Goal: Task Accomplishment & Management: Manage account settings

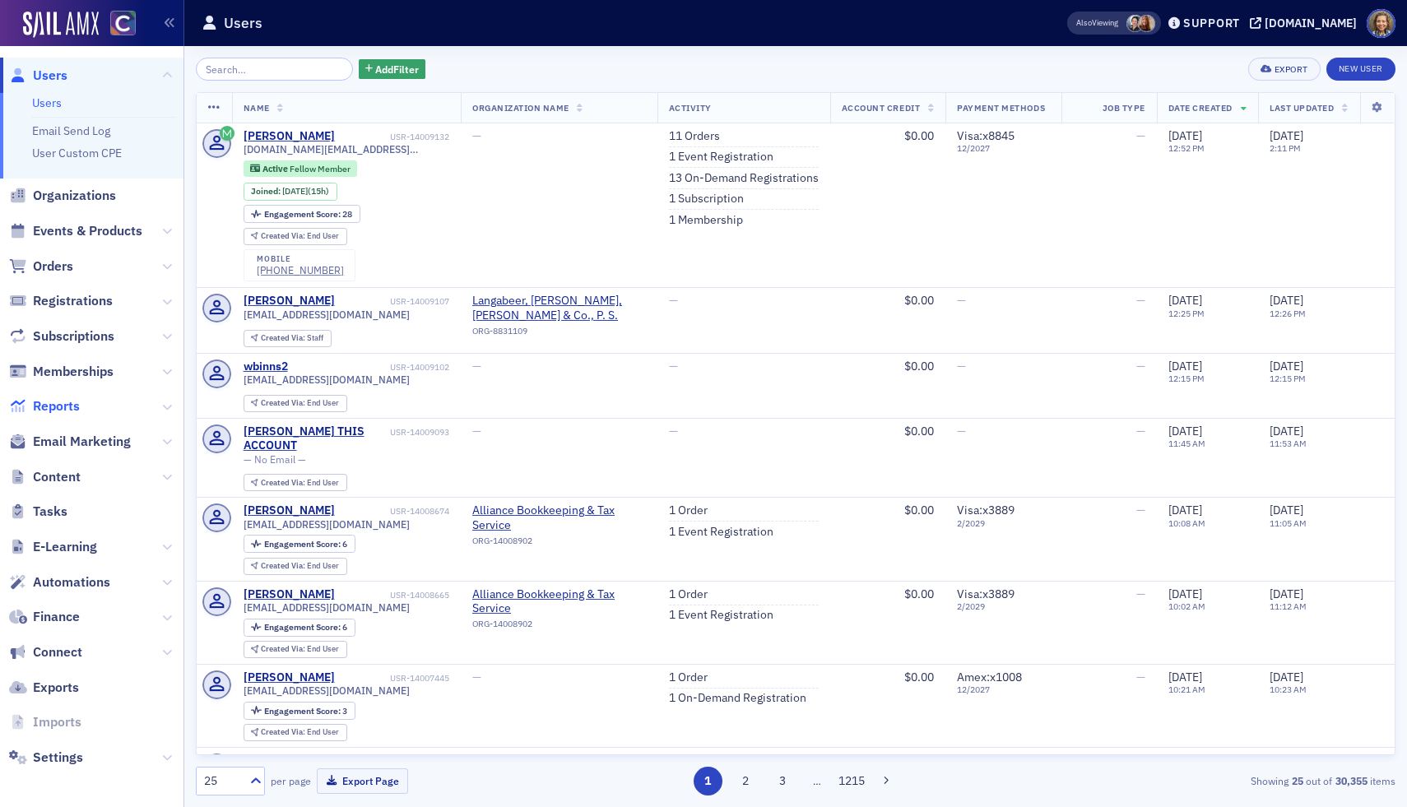
click at [44, 407] on span "Reports" at bounding box center [56, 406] width 47 height 18
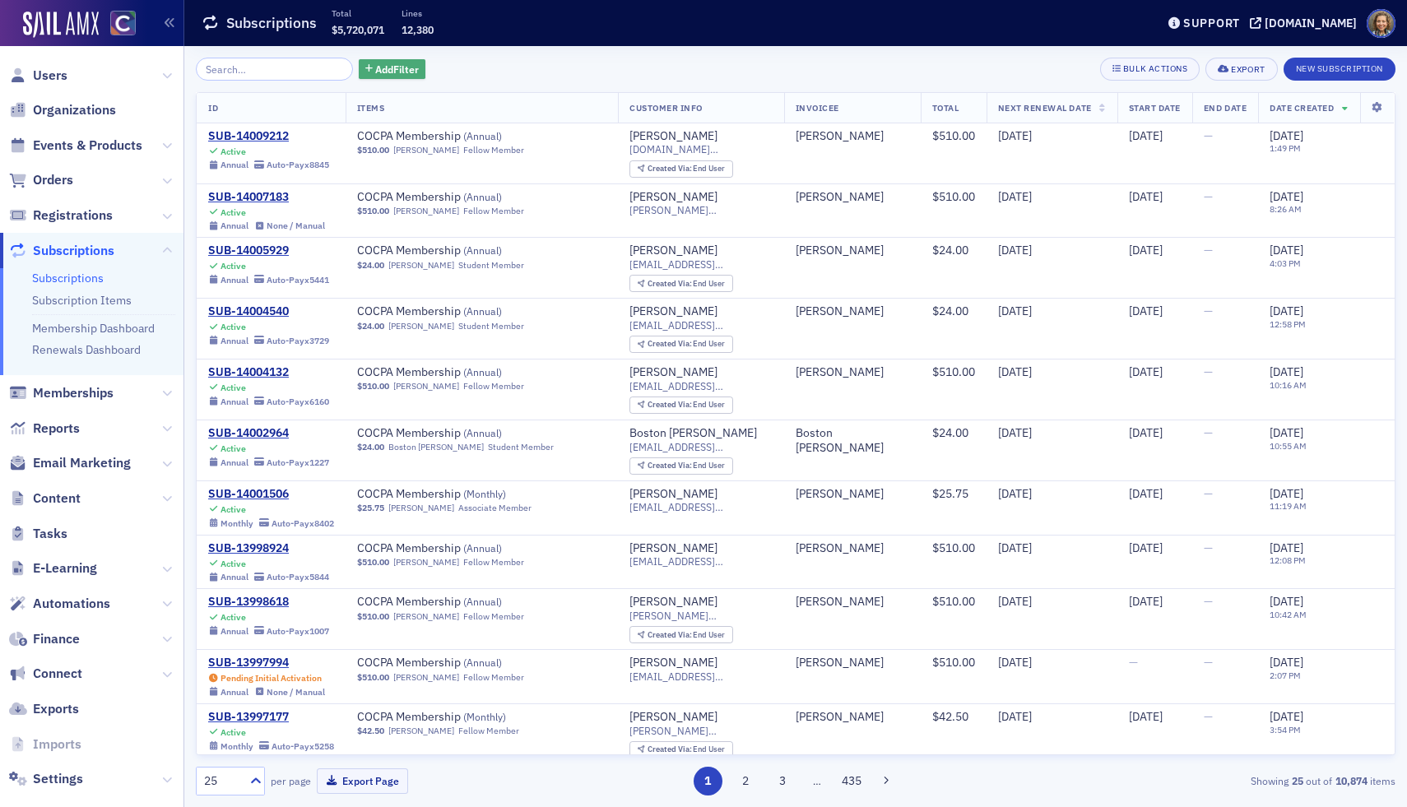
click at [369, 78] on button "Add Filter" at bounding box center [392, 69] width 67 height 21
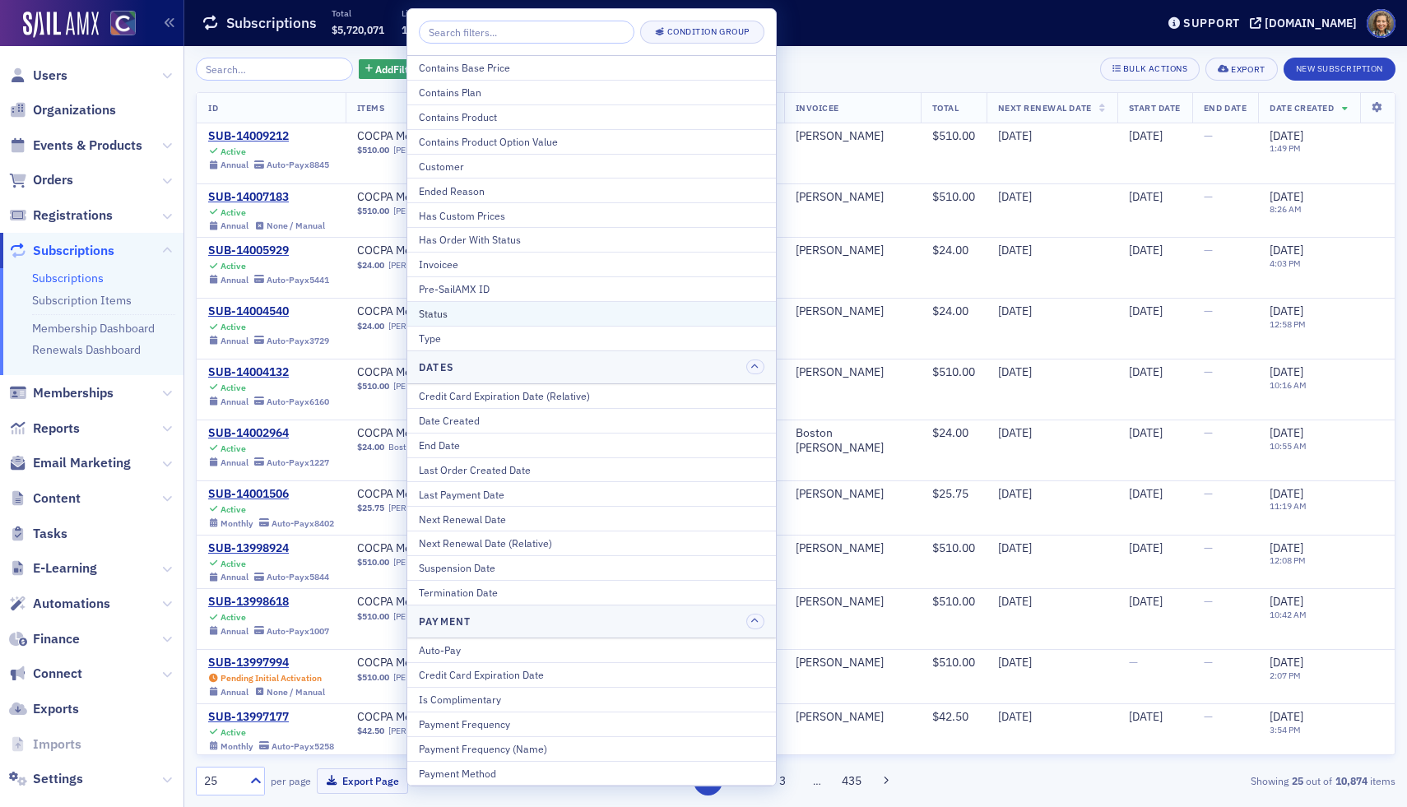
click at [513, 309] on div "Status" at bounding box center [592, 313] width 346 height 15
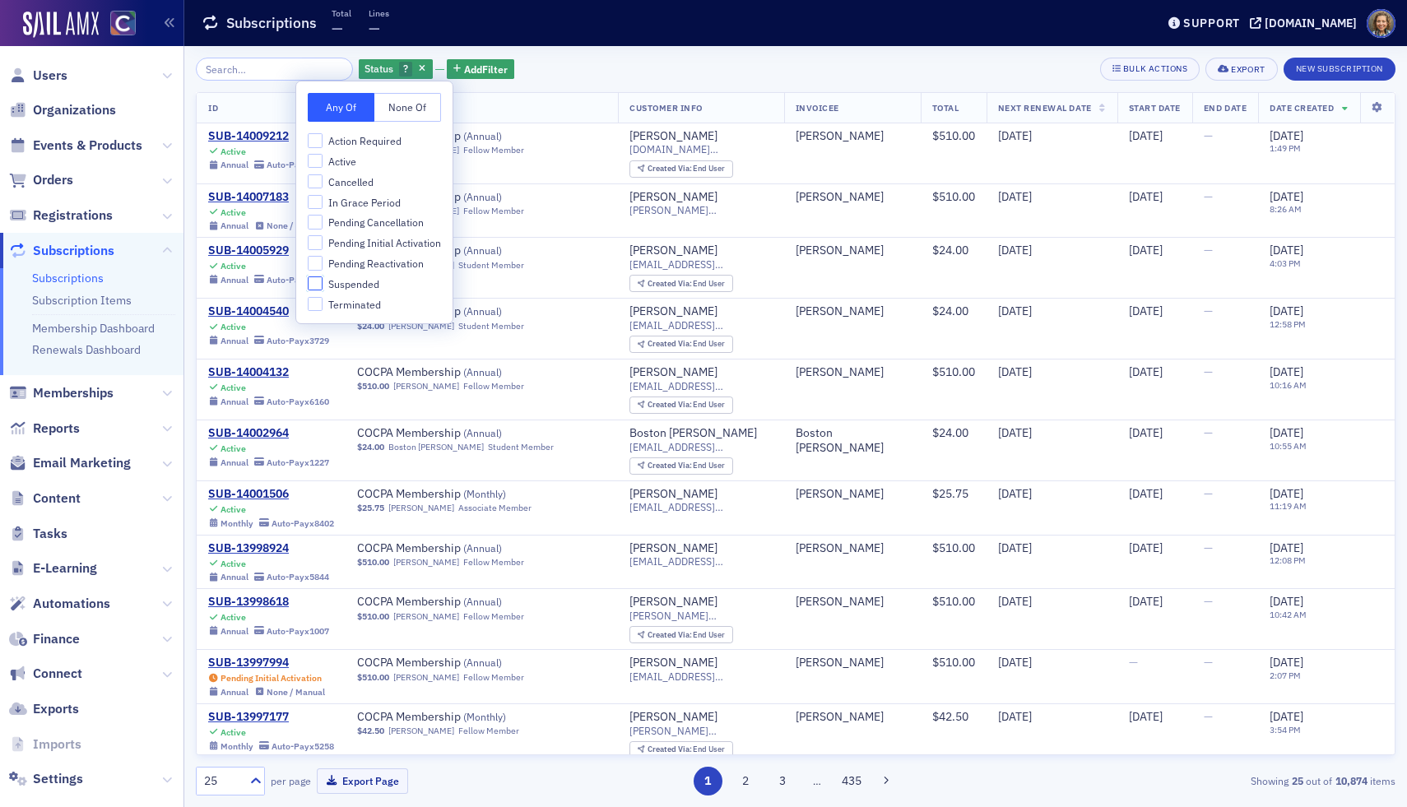
click at [311, 281] on input "Suspended" at bounding box center [315, 283] width 15 height 15
checkbox input "true"
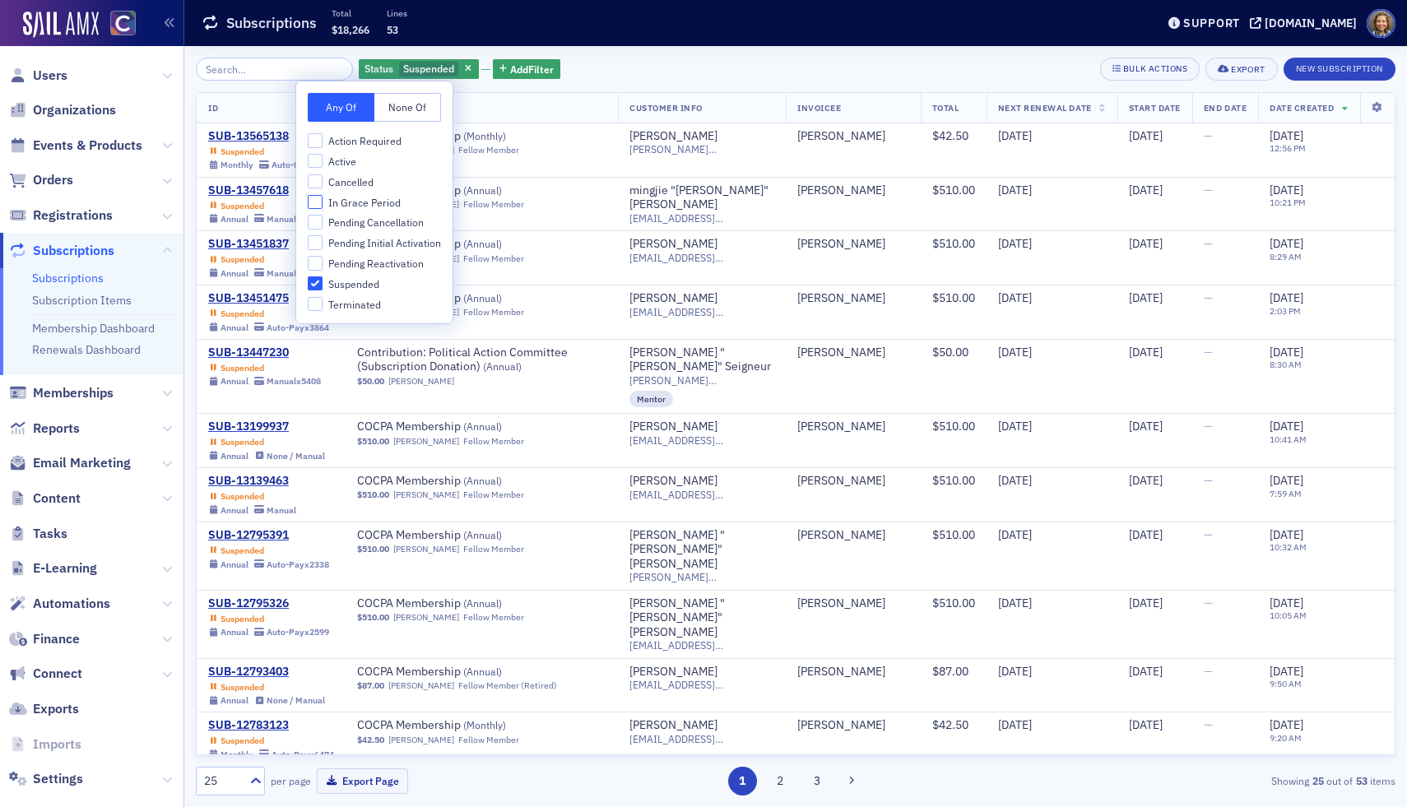
click at [319, 202] on input "In Grace Period" at bounding box center [315, 202] width 15 height 15
checkbox input "true"
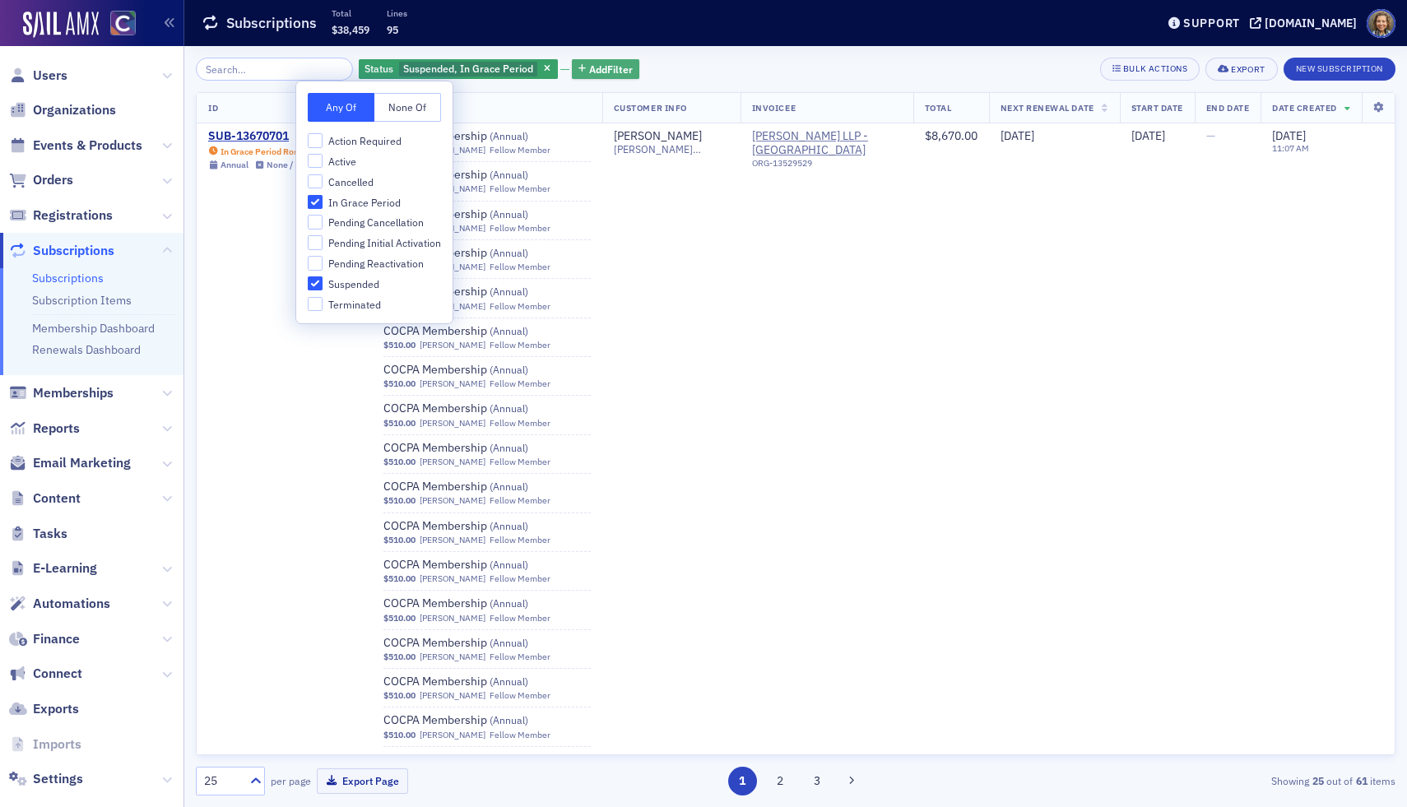
click at [583, 59] on button "Add Filter" at bounding box center [605, 69] width 67 height 21
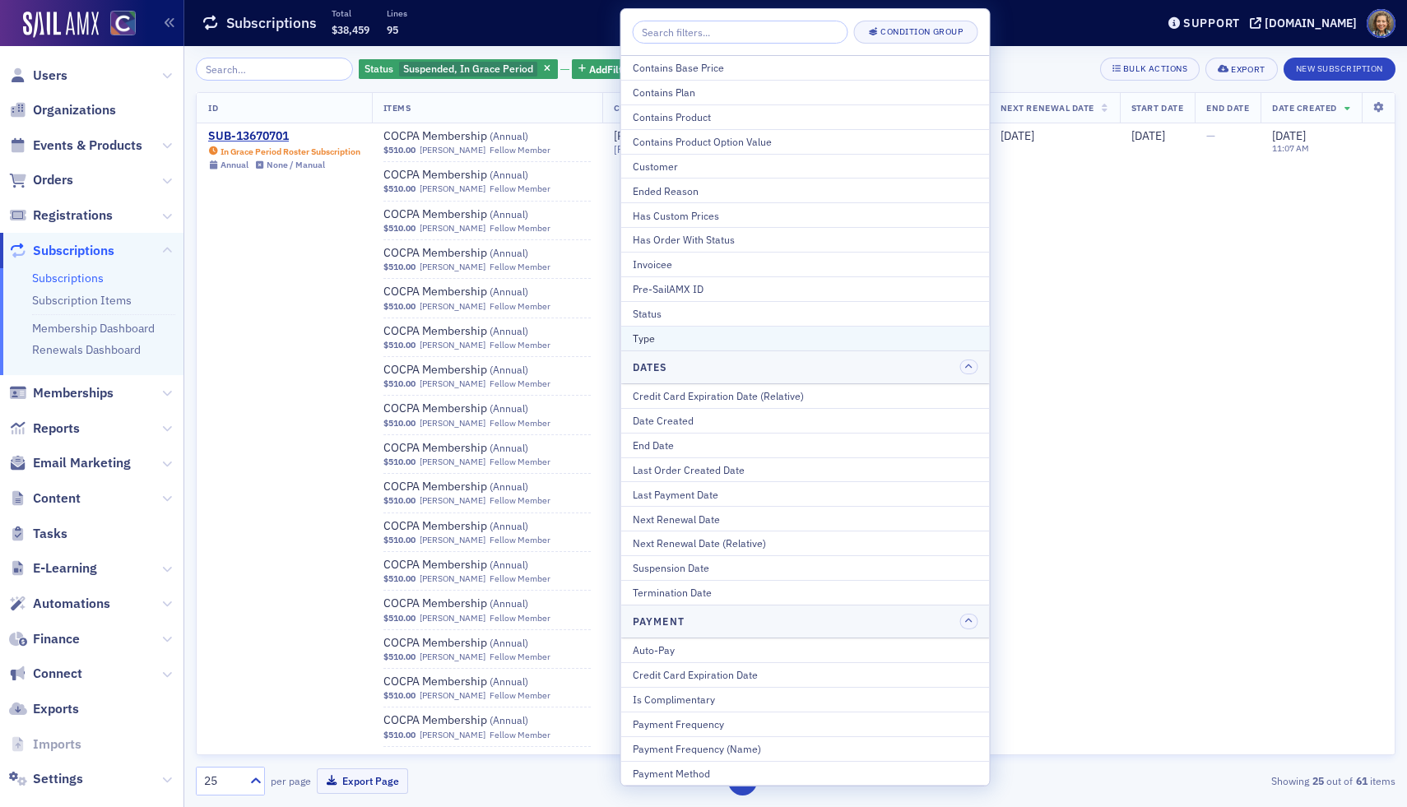
click at [742, 342] on div "Type" at bounding box center [806, 338] width 346 height 15
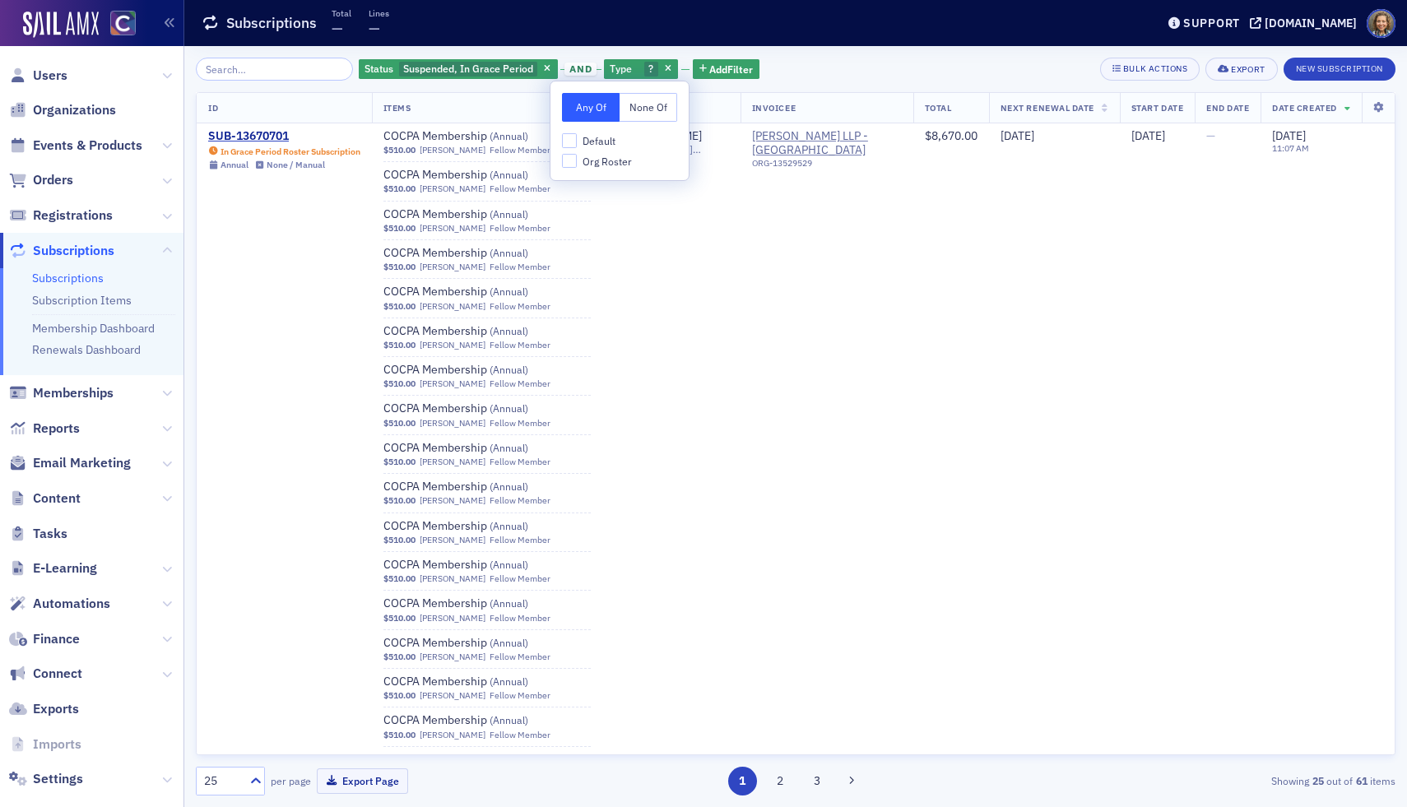
click at [655, 108] on button "None Of" at bounding box center [648, 107] width 58 height 29
click at [560, 167] on div "Any Of None Of Default Org Roster" at bounding box center [619, 130] width 138 height 99
click at [576, 165] on label "Org Roster" at bounding box center [597, 161] width 70 height 15
click at [576, 165] on input "Org Roster" at bounding box center [569, 161] width 15 height 15
checkbox input "true"
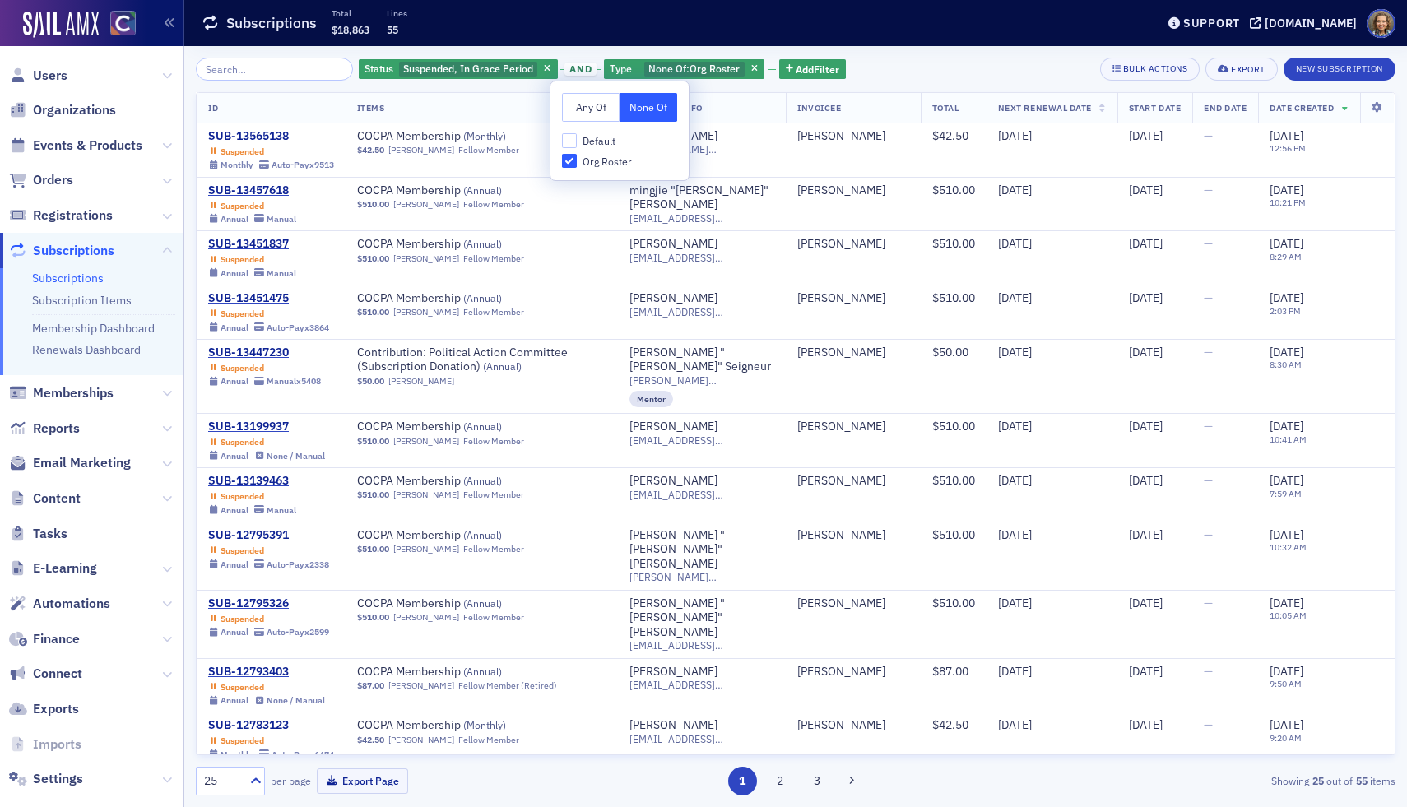
click at [916, 55] on div "Status Suspended, In Grace Period and Type None Of : Org Roster Add Filter Bulk…" at bounding box center [795, 426] width 1199 height 761
click at [796, 67] on span "Add Filter" at bounding box center [818, 69] width 44 height 15
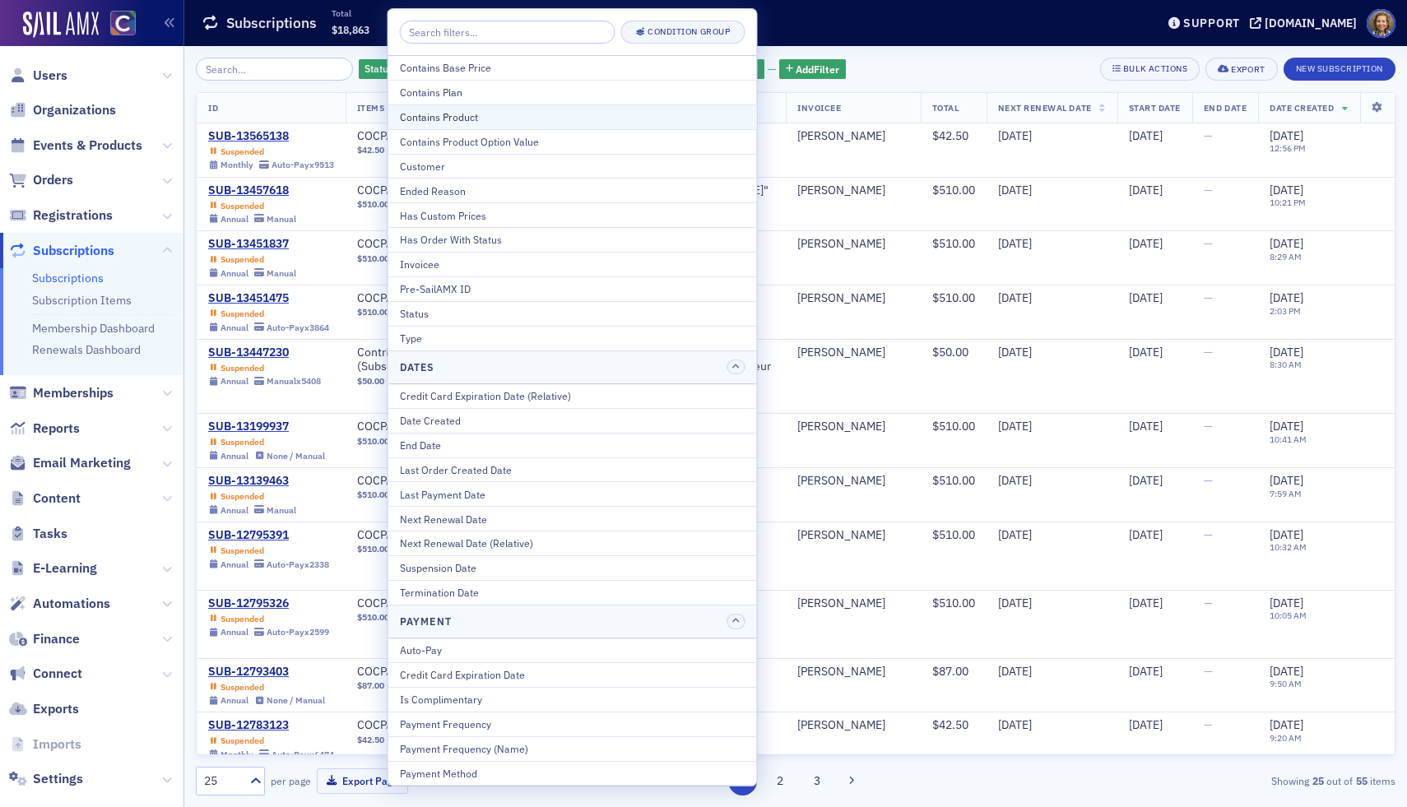
click at [516, 125] on button "Contains Product" at bounding box center [572, 116] width 369 height 25
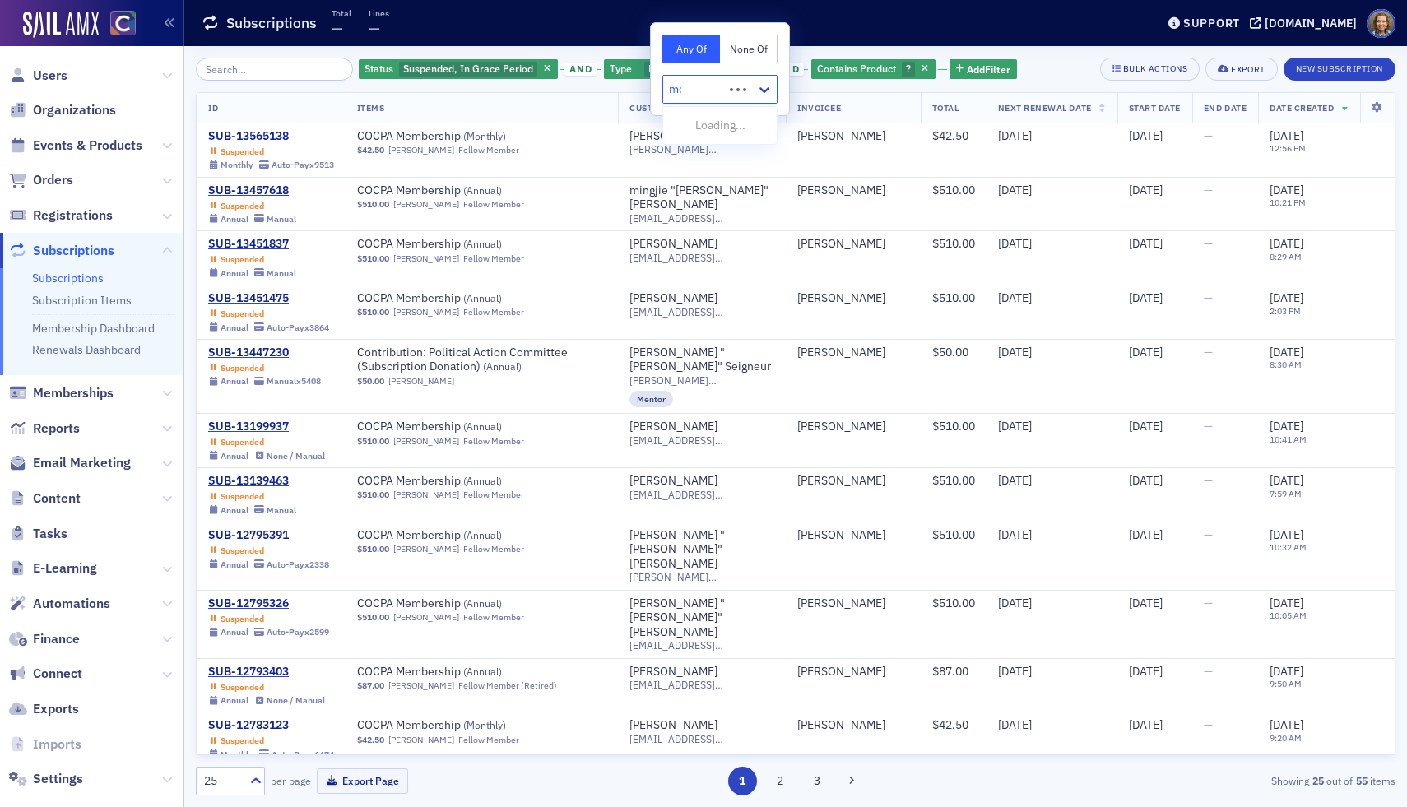
type input "mem"
click at [734, 125] on span "COCPA Membership" at bounding box center [725, 125] width 104 height 17
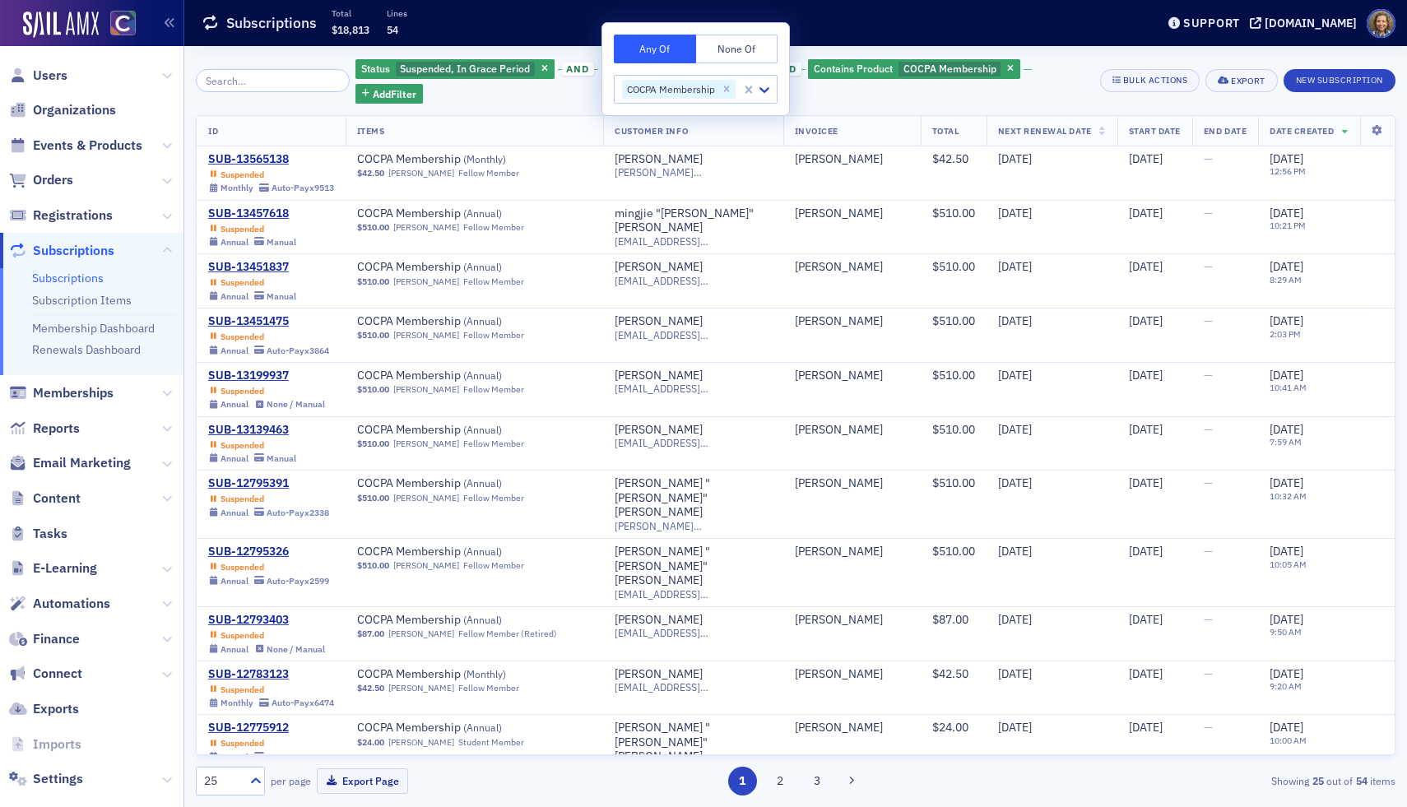
click at [1060, 58] on div "Status Suspended, In Grace Period and Type None Of : Org Roster and Contains Pr…" at bounding box center [721, 81] width 733 height 46
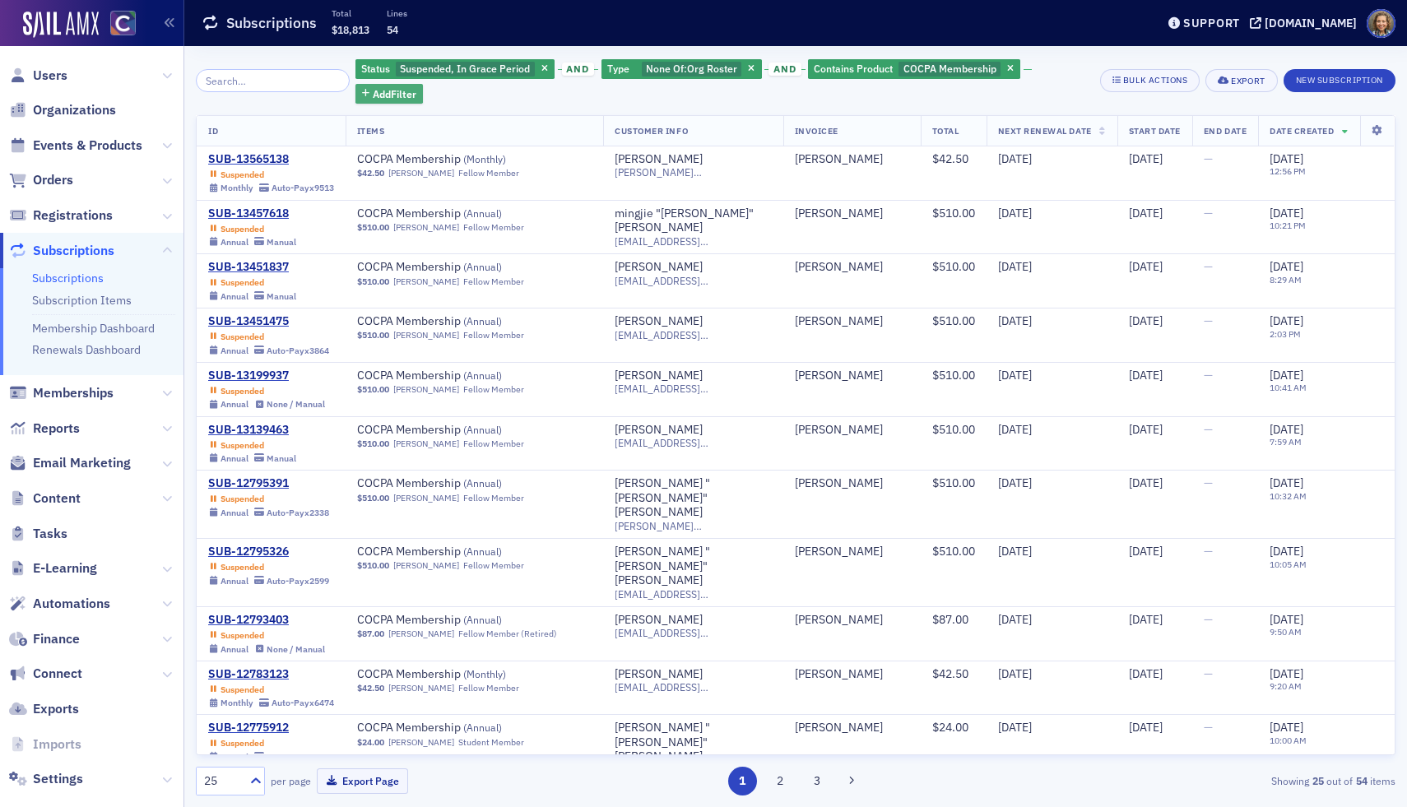
click at [375, 95] on span "Add Filter" at bounding box center [395, 93] width 44 height 15
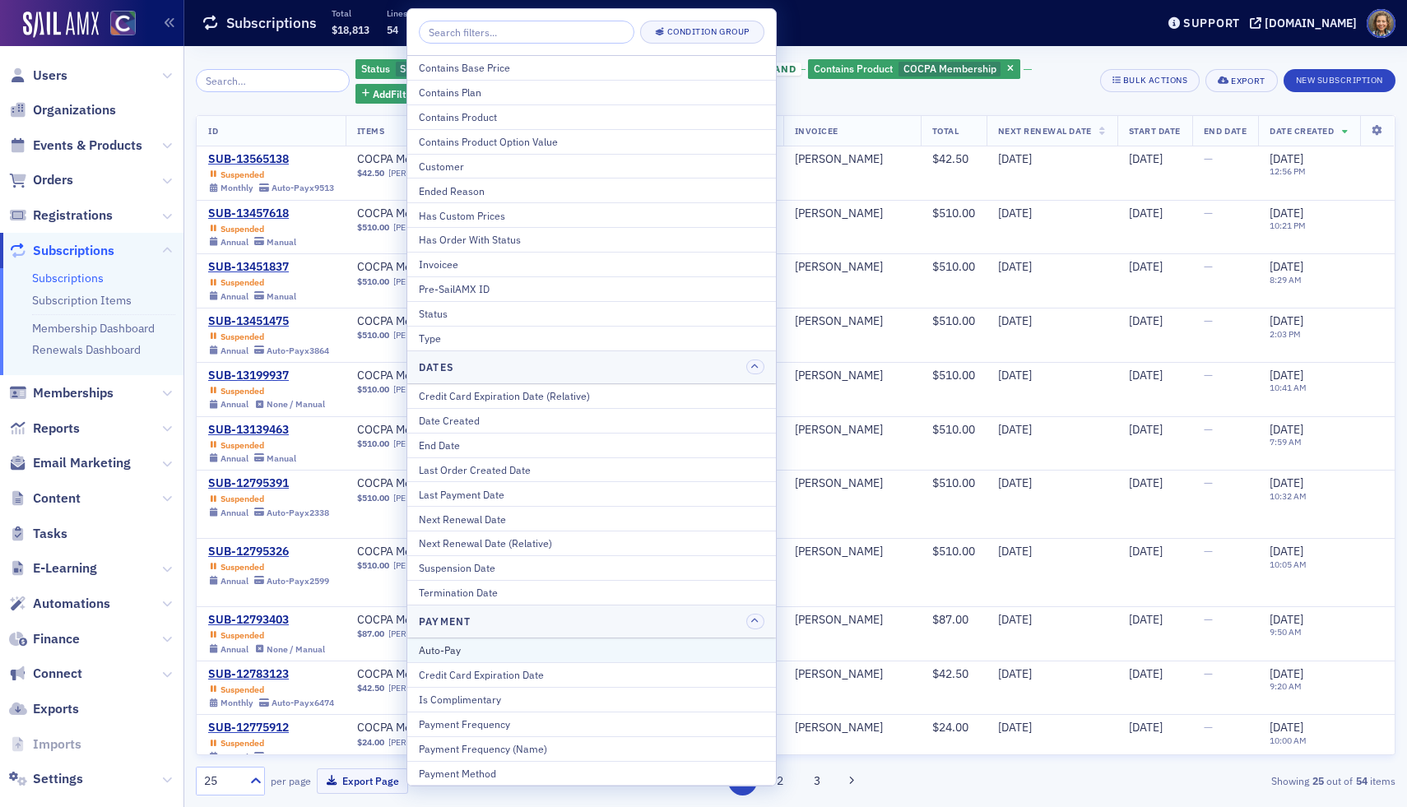
click at [536, 653] on div "Auto-Pay" at bounding box center [592, 650] width 346 height 15
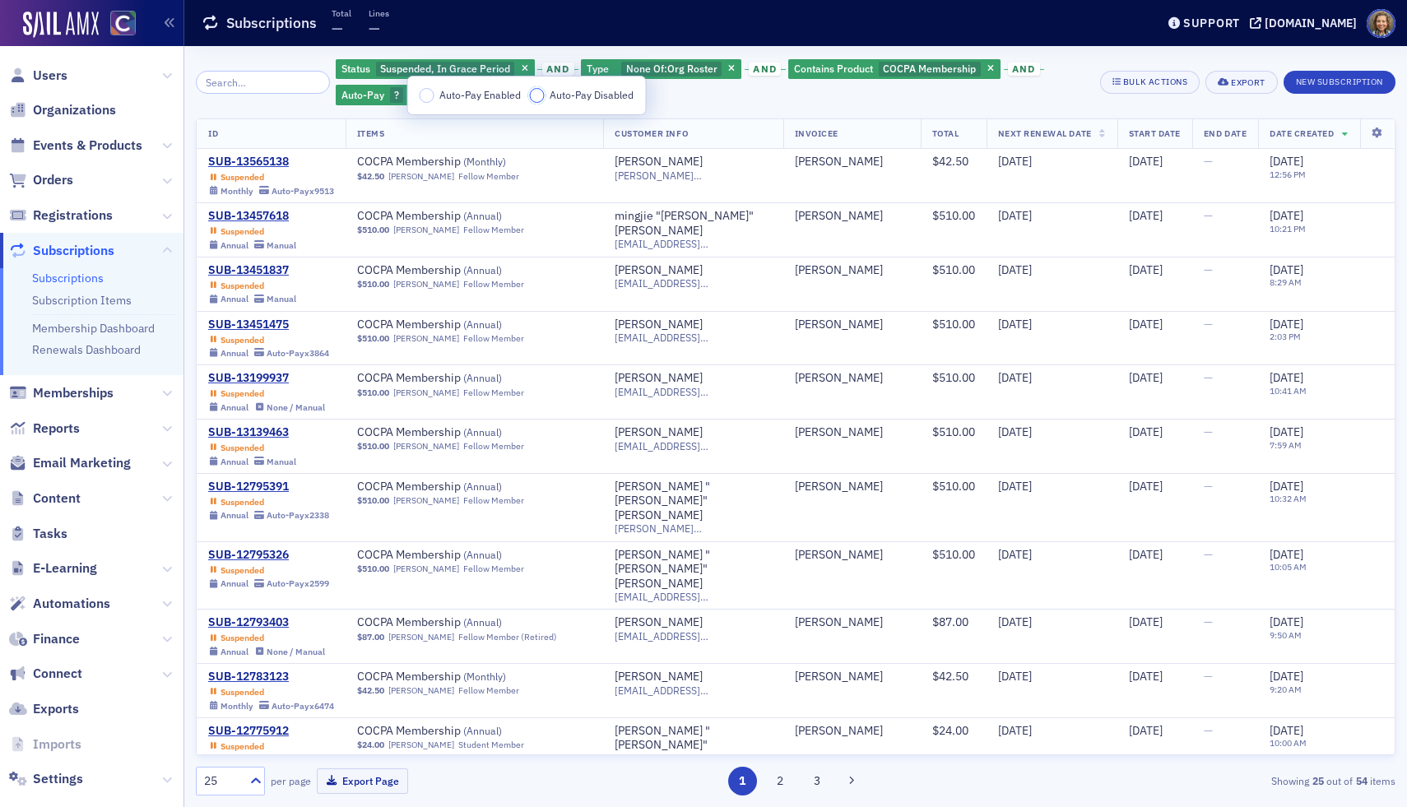
click at [536, 99] on input "Auto-Pay Disabled" at bounding box center [537, 95] width 15 height 15
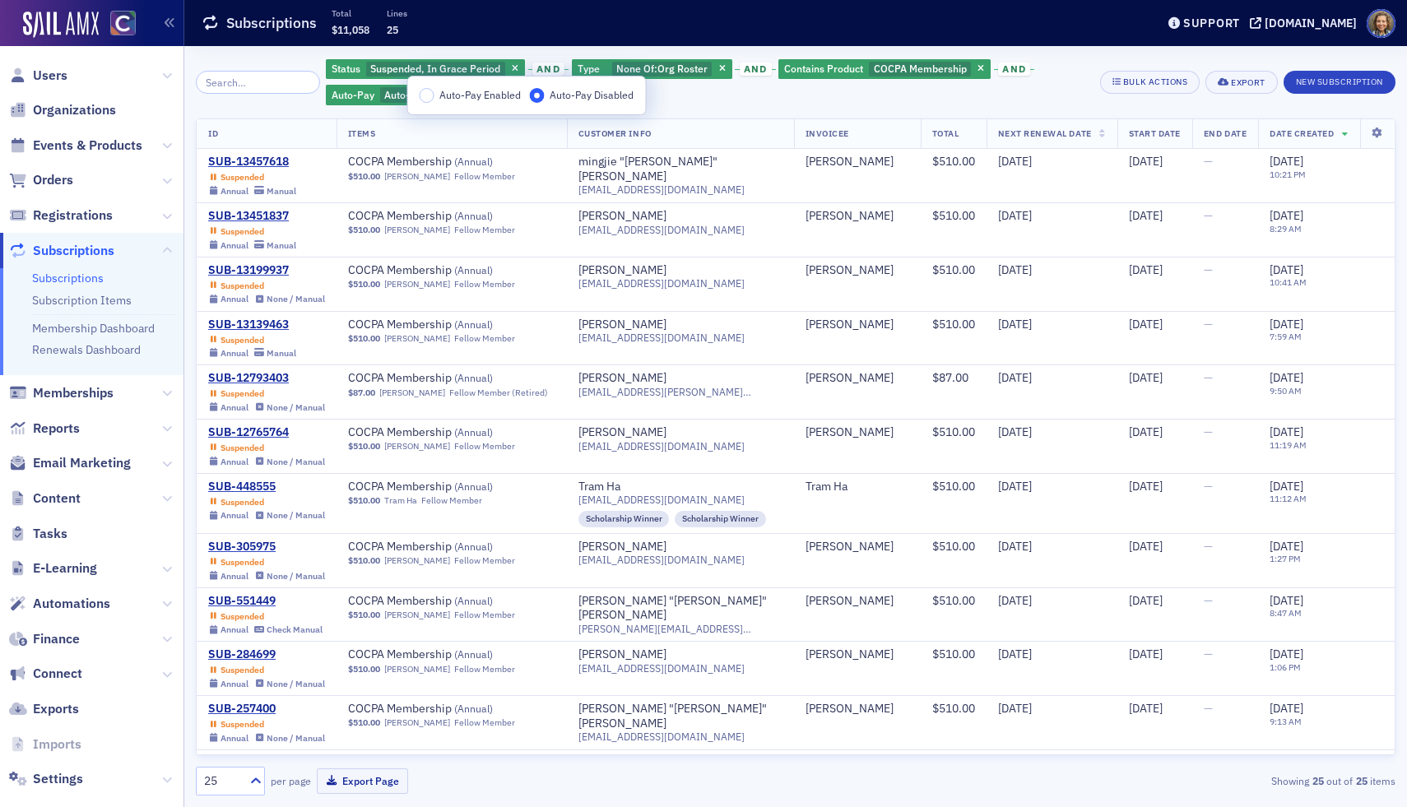
click at [757, 104] on div "Status Suspended, In Grace Period and Type None Of : Org Roster and Contains Pr…" at bounding box center [707, 82] width 763 height 49
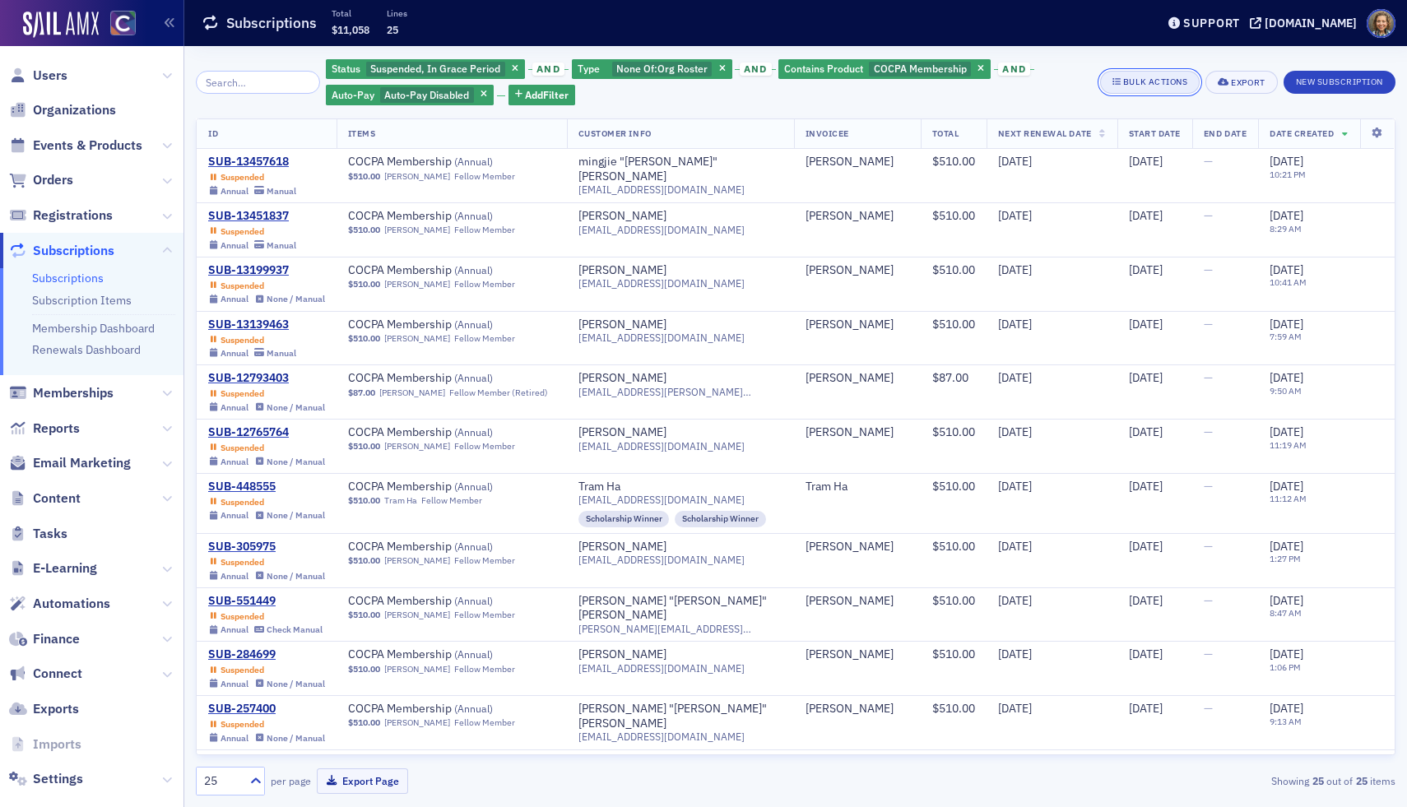
click at [1162, 81] on div "Bulk Actions" at bounding box center [1155, 81] width 64 height 9
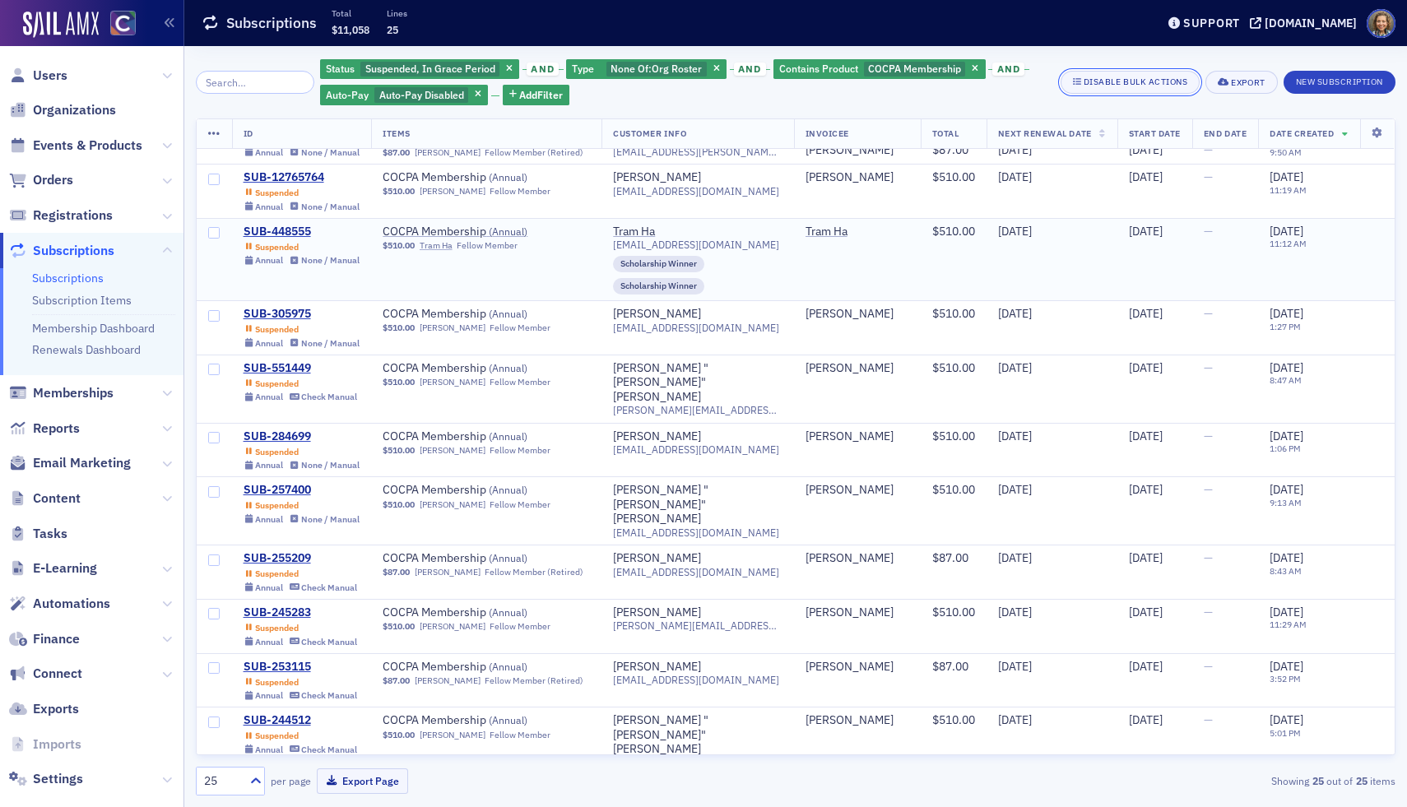
scroll to position [774, 0]
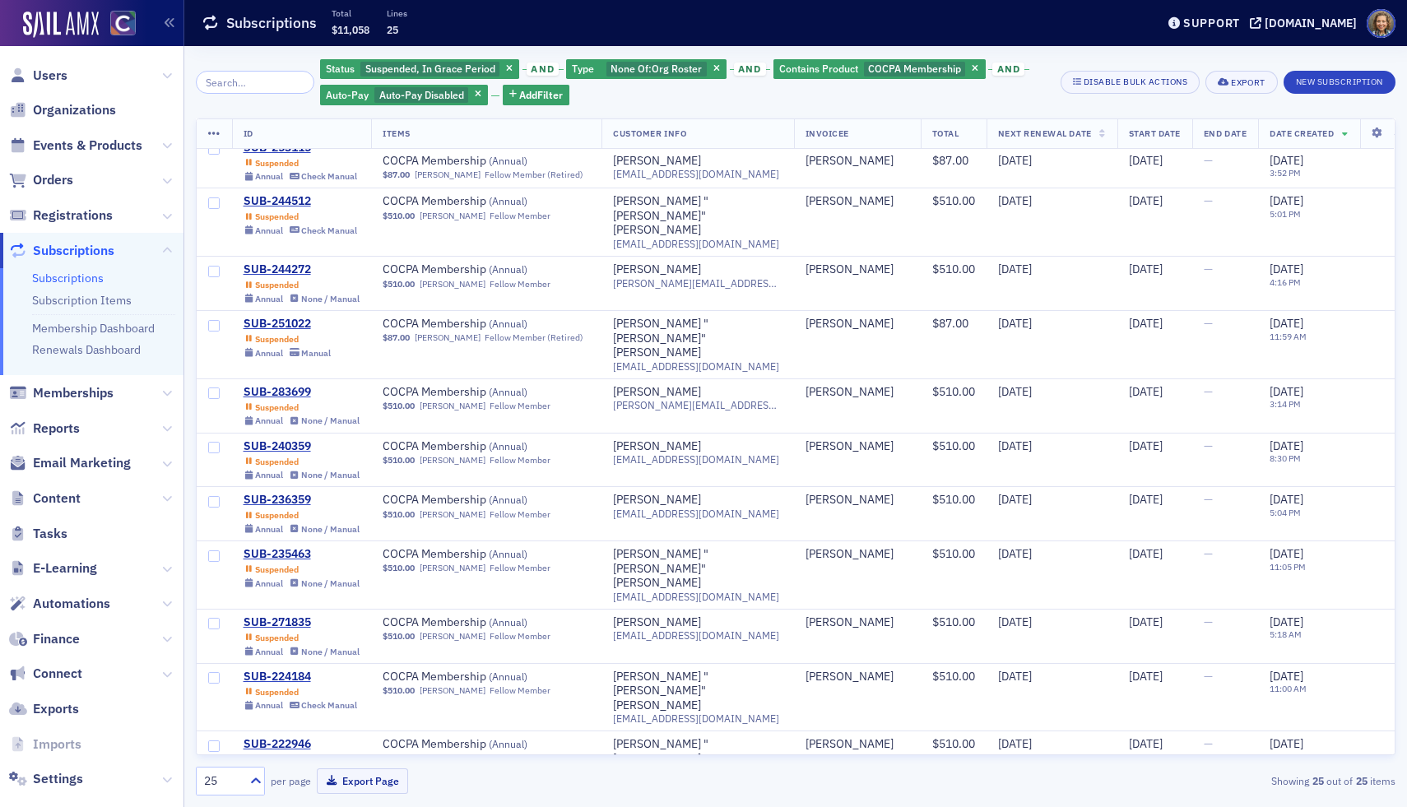
click at [212, 806] on input "checkbox" at bounding box center [214, 815] width 12 height 12
checkbox input "true"
click at [213, 740] on input "checkbox" at bounding box center [214, 746] width 12 height 12
click at [211, 664] on span at bounding box center [214, 697] width 35 height 67
click at [214, 672] on input "checkbox" at bounding box center [214, 678] width 12 height 12
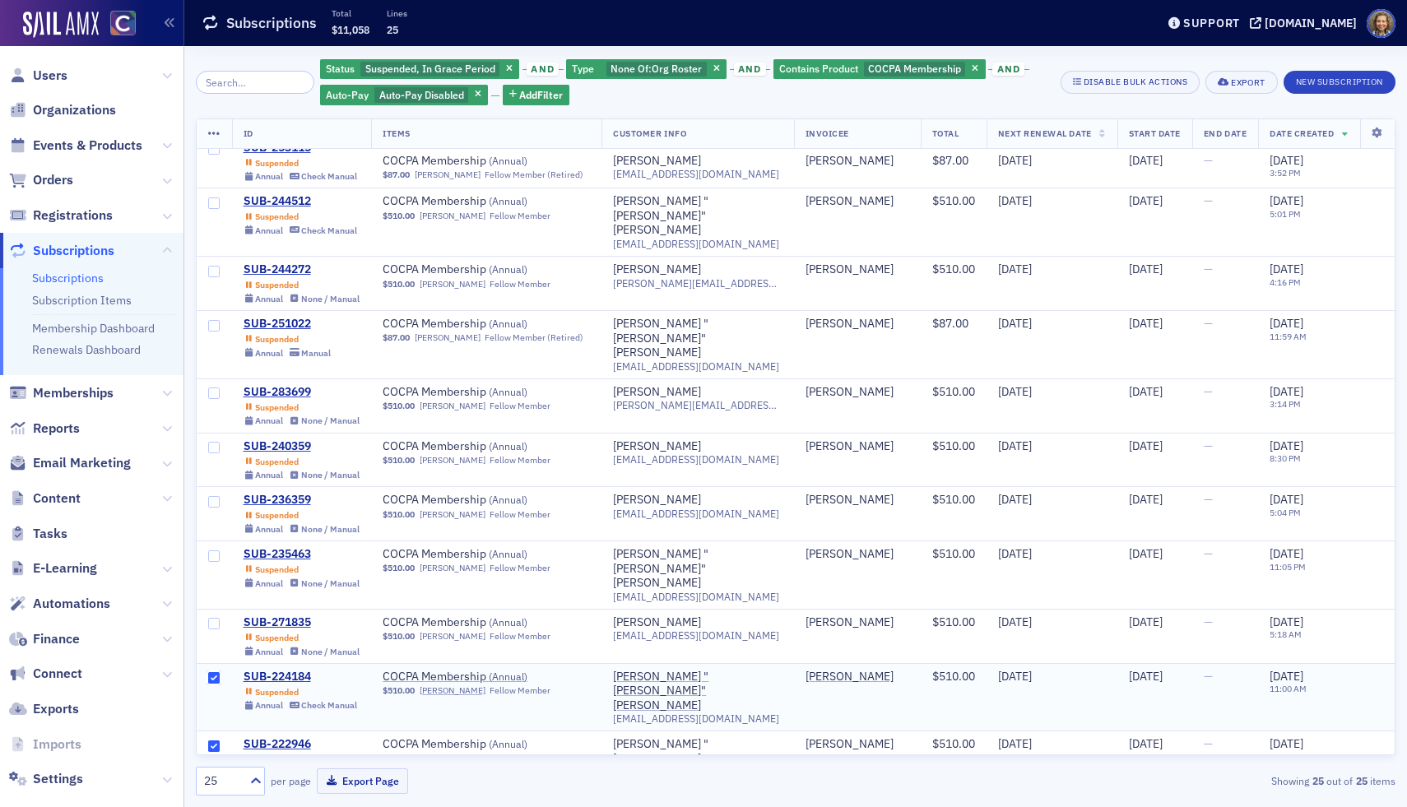
checkbox input "true"
click at [214, 618] on input "checkbox" at bounding box center [214, 624] width 12 height 12
checkbox input "true"
click at [214, 550] on input "checkbox" at bounding box center [214, 556] width 12 height 12
click at [211, 496] on input "checkbox" at bounding box center [214, 502] width 12 height 12
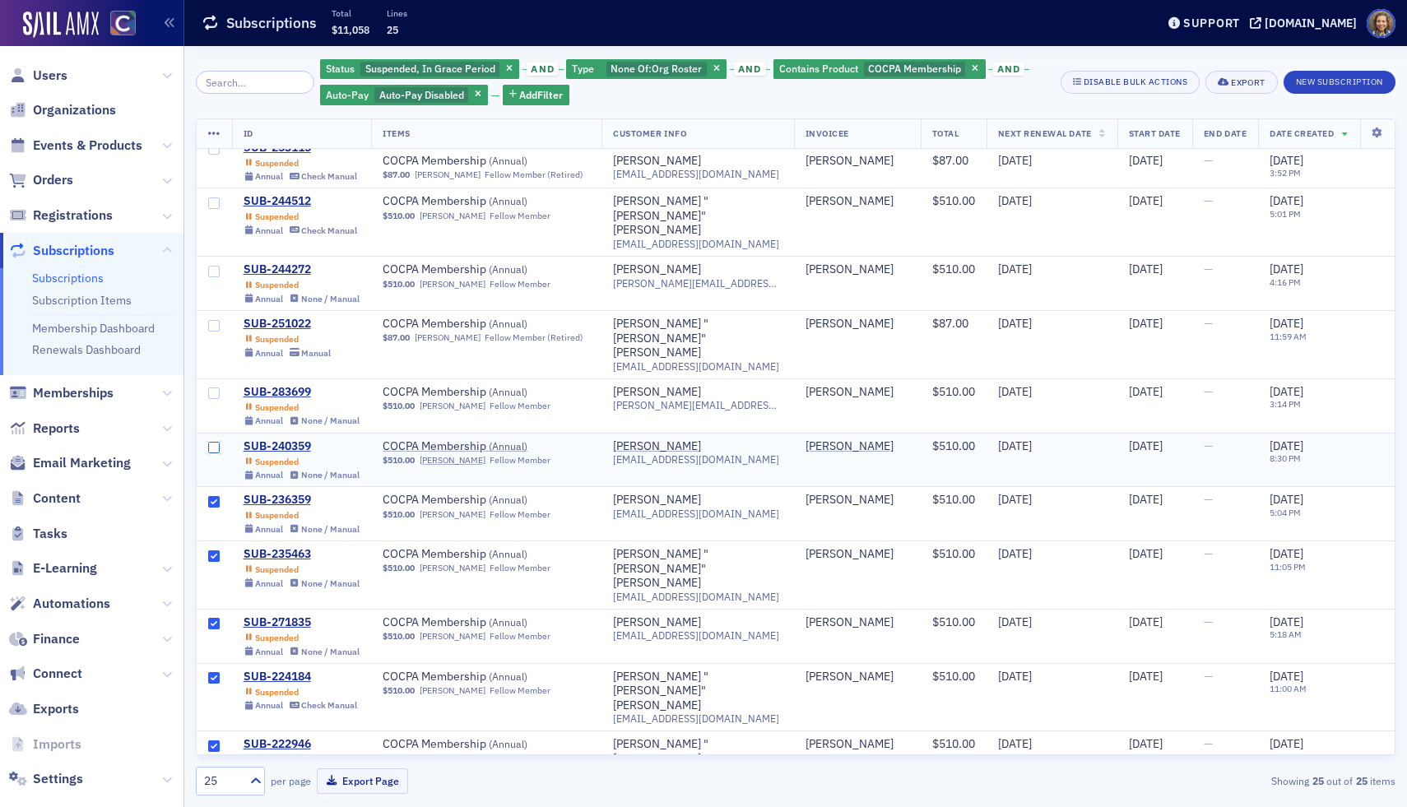
click at [213, 442] on input "checkbox" at bounding box center [214, 448] width 12 height 12
checkbox input "true"
click at [213, 387] on input "checkbox" at bounding box center [214, 393] width 12 height 12
checkbox input "true"
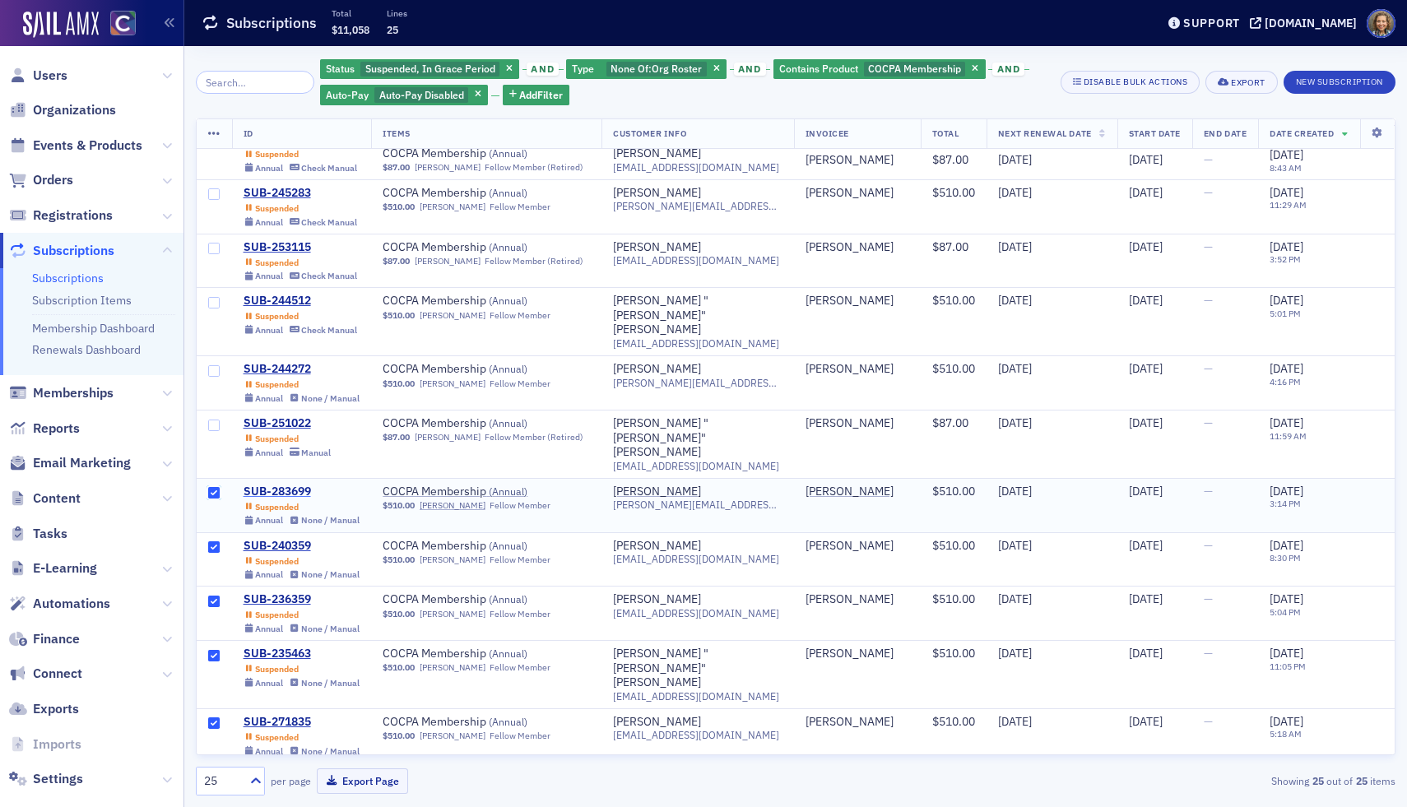
scroll to position [667, 0]
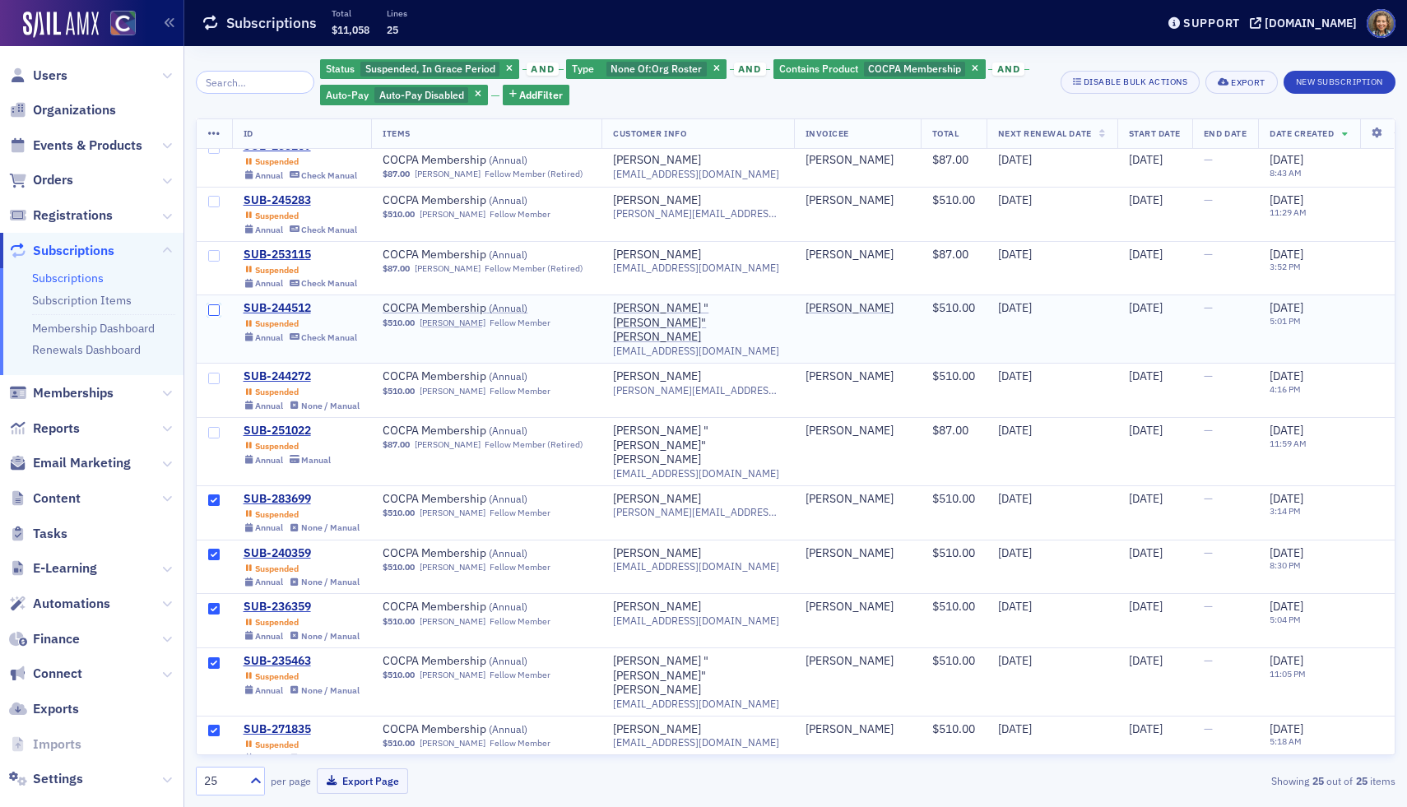
click at [213, 304] on input "checkbox" at bounding box center [214, 310] width 12 height 12
checkbox input "true"
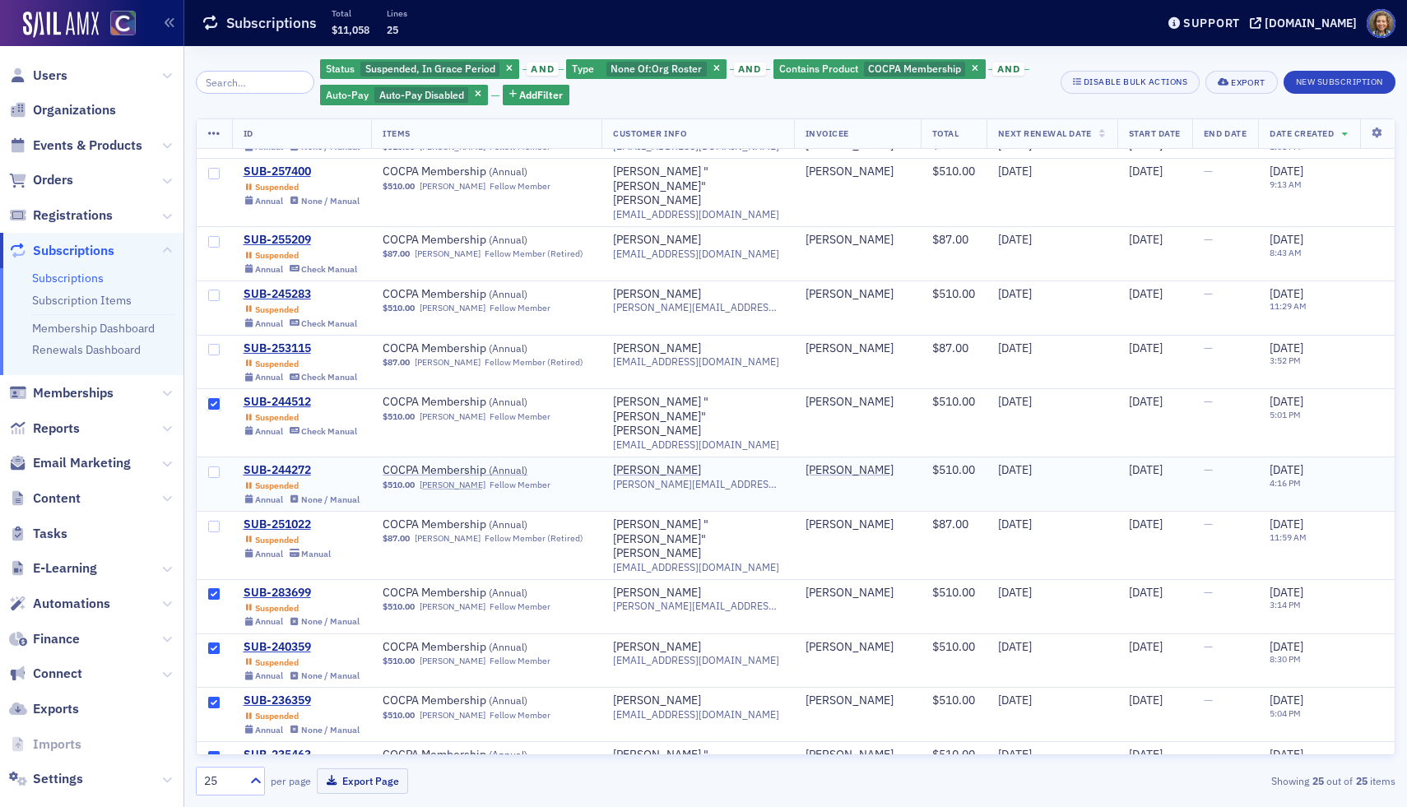
scroll to position [569, 0]
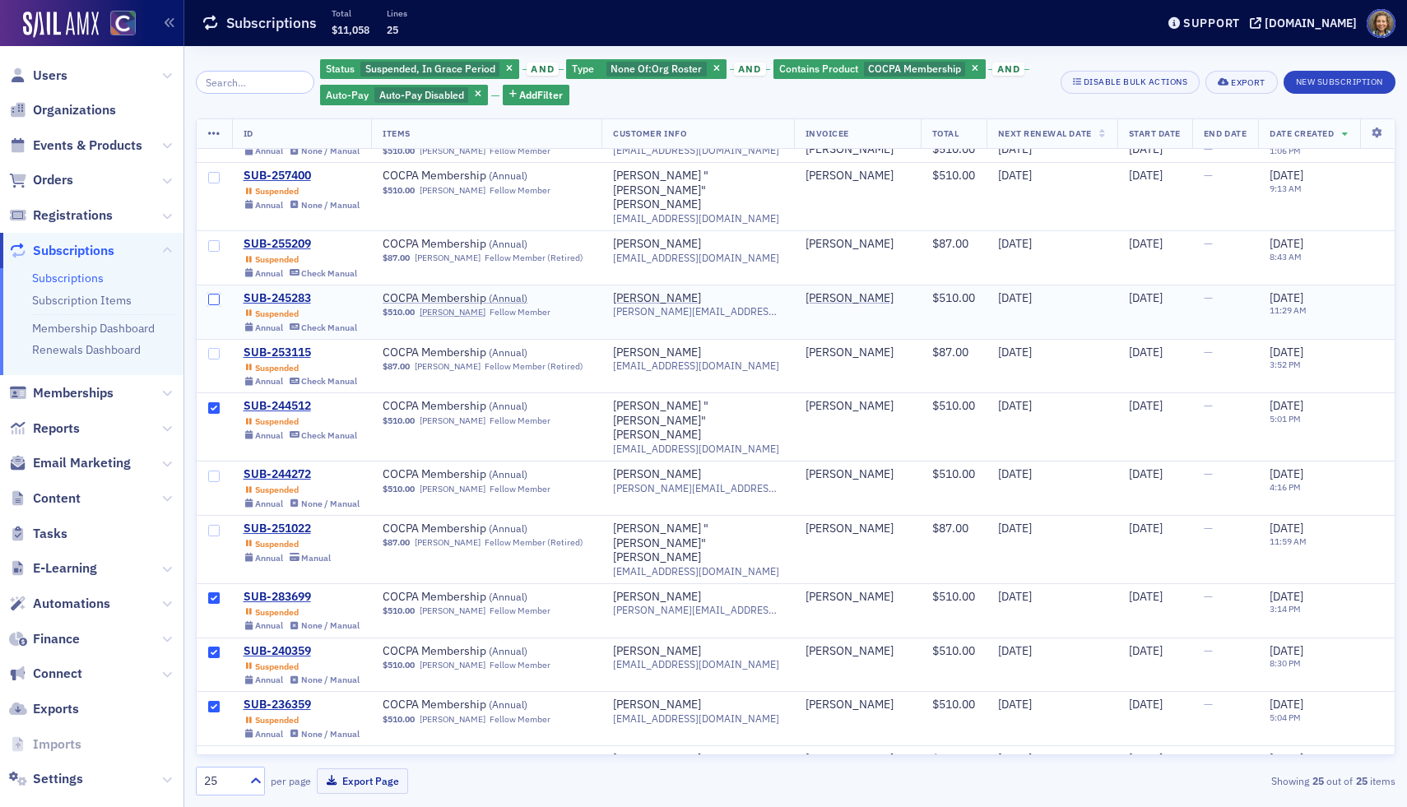
click at [213, 294] on input "checkbox" at bounding box center [214, 300] width 12 height 12
checkbox input "true"
click at [214, 240] on input "checkbox" at bounding box center [214, 246] width 12 height 12
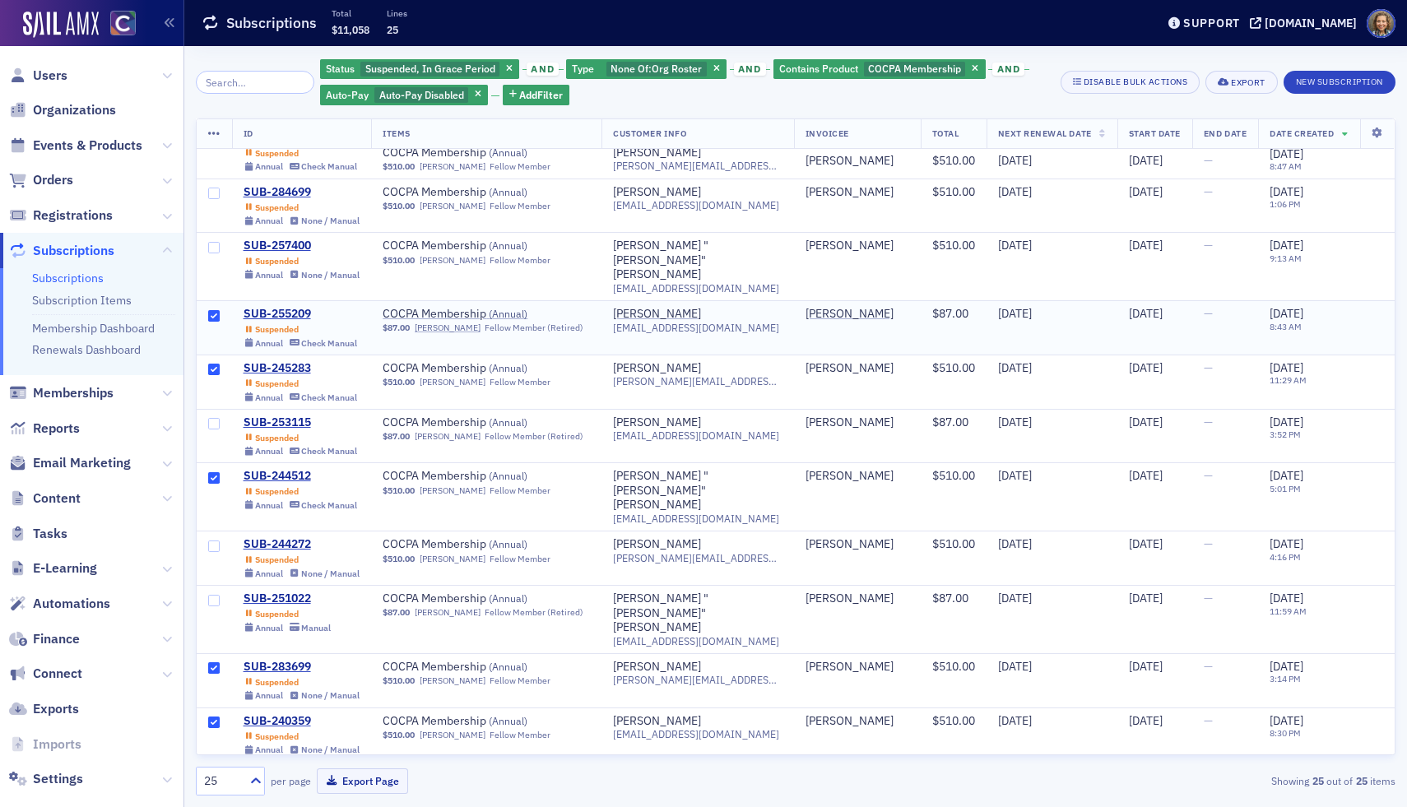
scroll to position [460, 0]
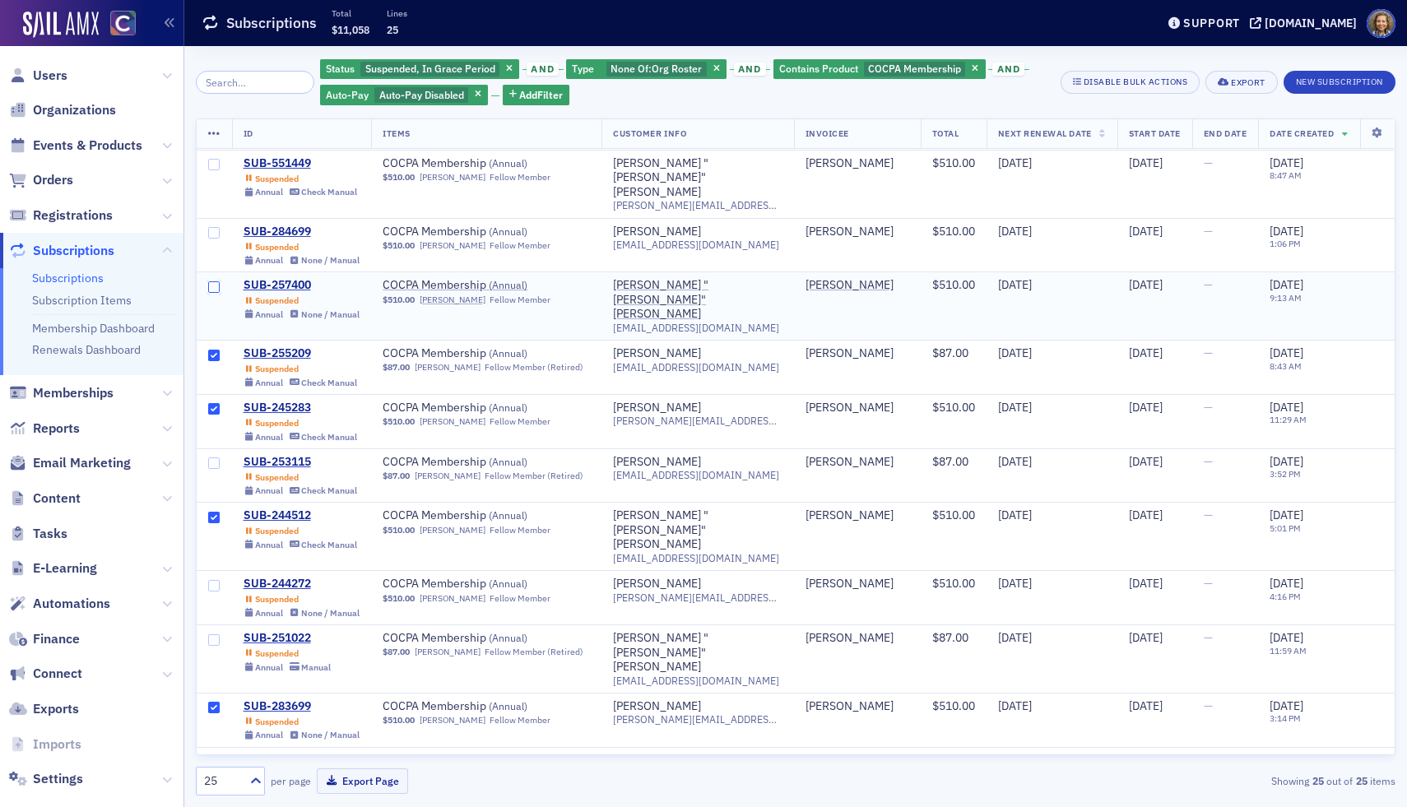
click at [210, 281] on input "checkbox" at bounding box center [214, 287] width 12 height 12
click at [211, 227] on input "checkbox" at bounding box center [214, 233] width 12 height 12
checkbox input "true"
click at [211, 162] on input "checkbox" at bounding box center [214, 165] width 12 height 12
checkbox input "true"
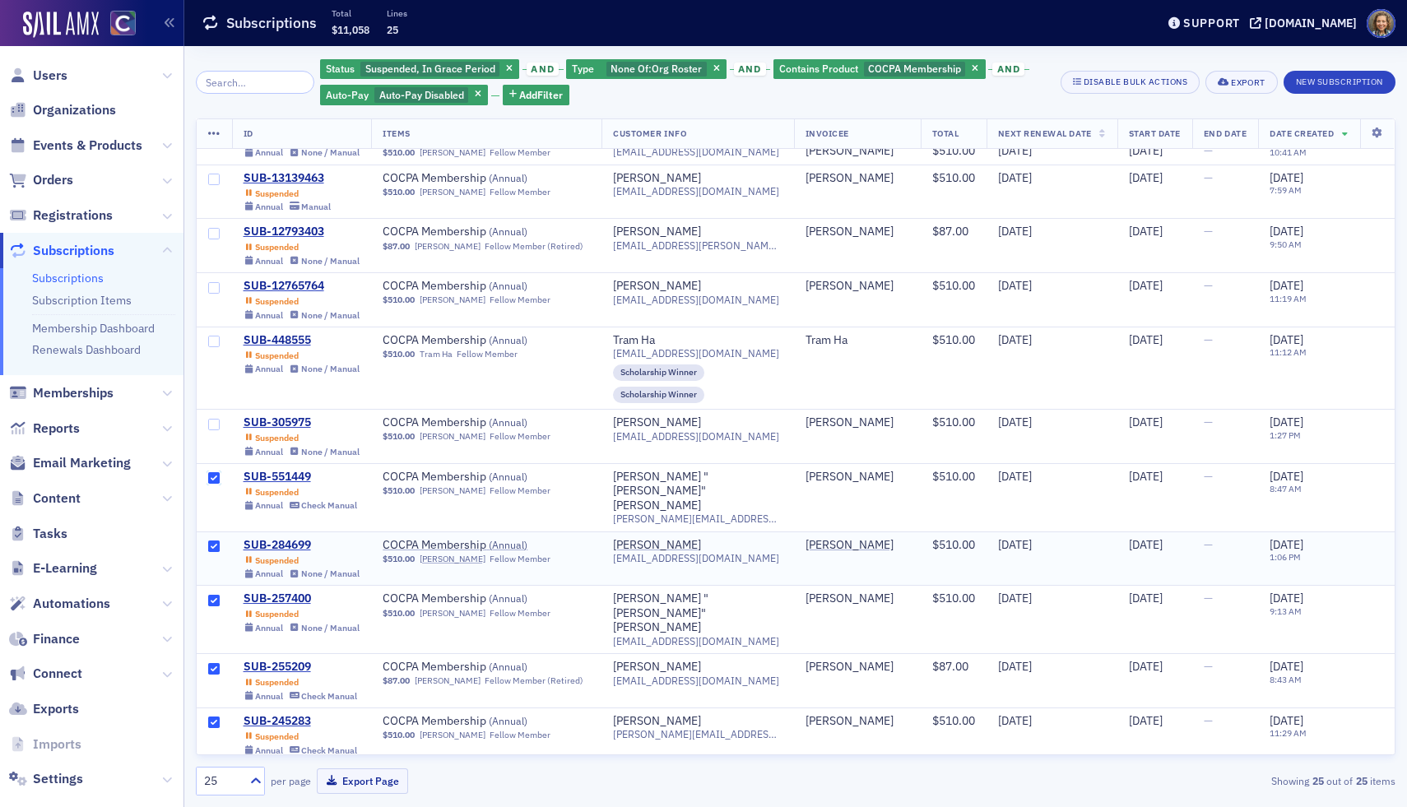
scroll to position [145, 0]
click at [212, 424] on input "checkbox" at bounding box center [214, 426] width 12 height 12
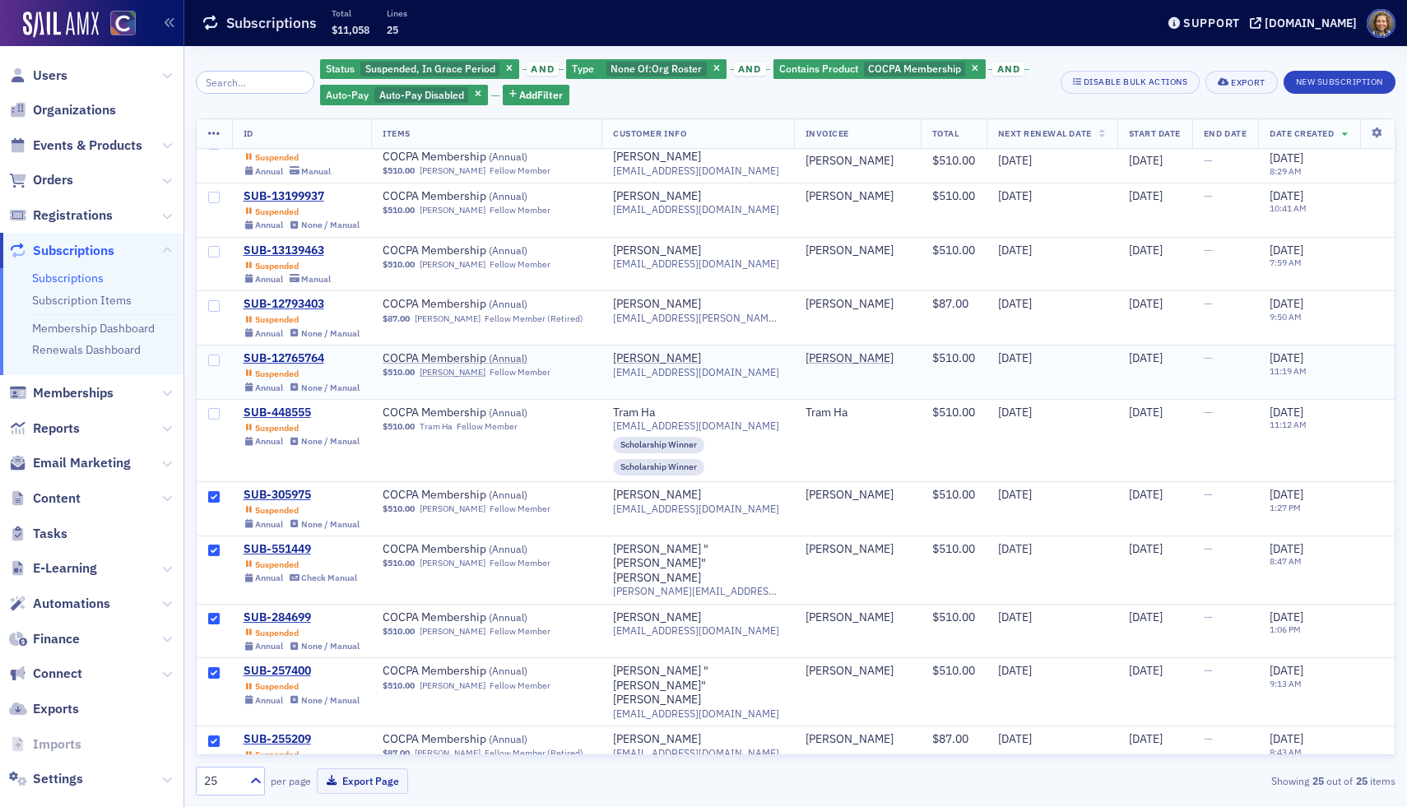
scroll to position [73, 0]
click at [212, 256] on input "checkbox" at bounding box center [214, 253] width 12 height 12
checkbox input "true"
click at [211, 196] on input "checkbox" at bounding box center [214, 199] width 12 height 12
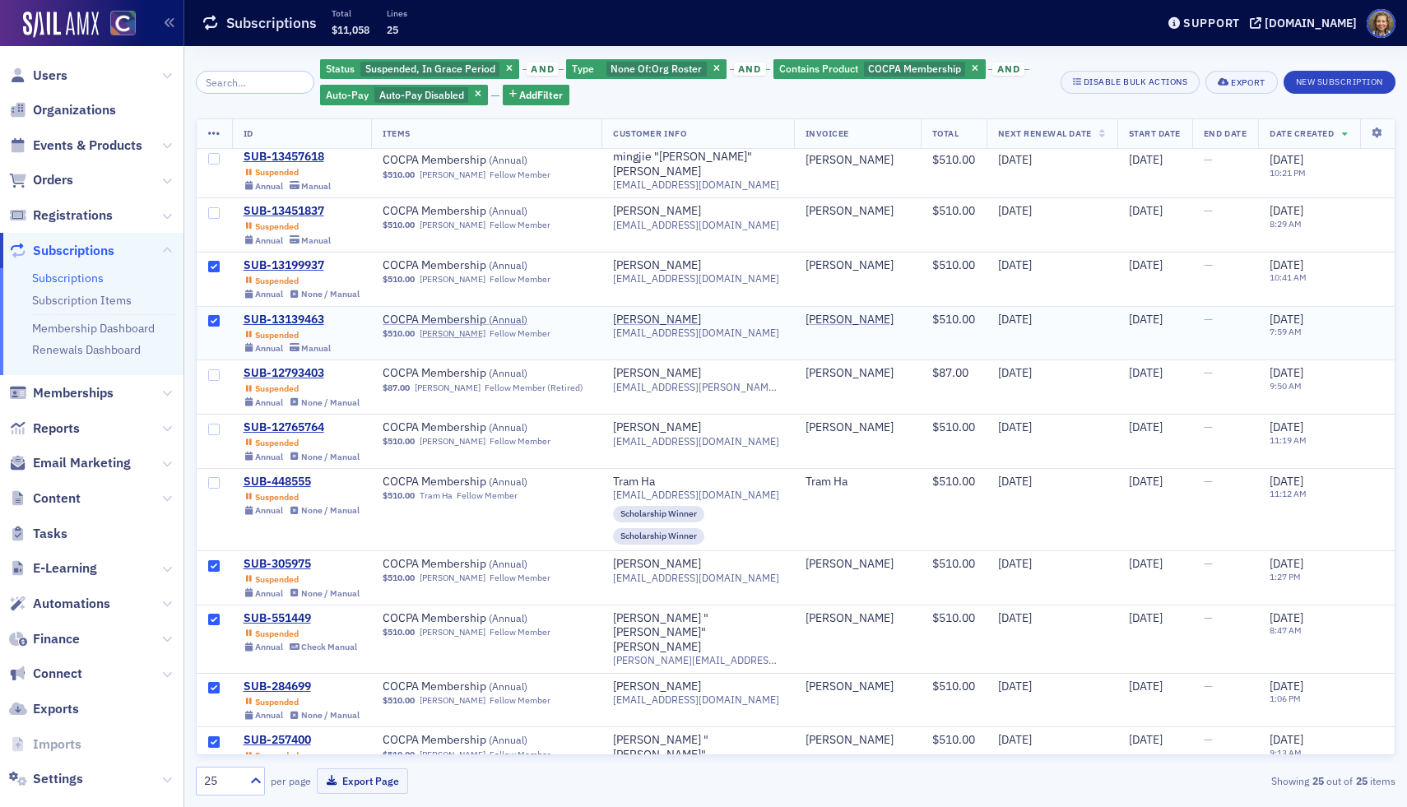
scroll to position [0, 0]
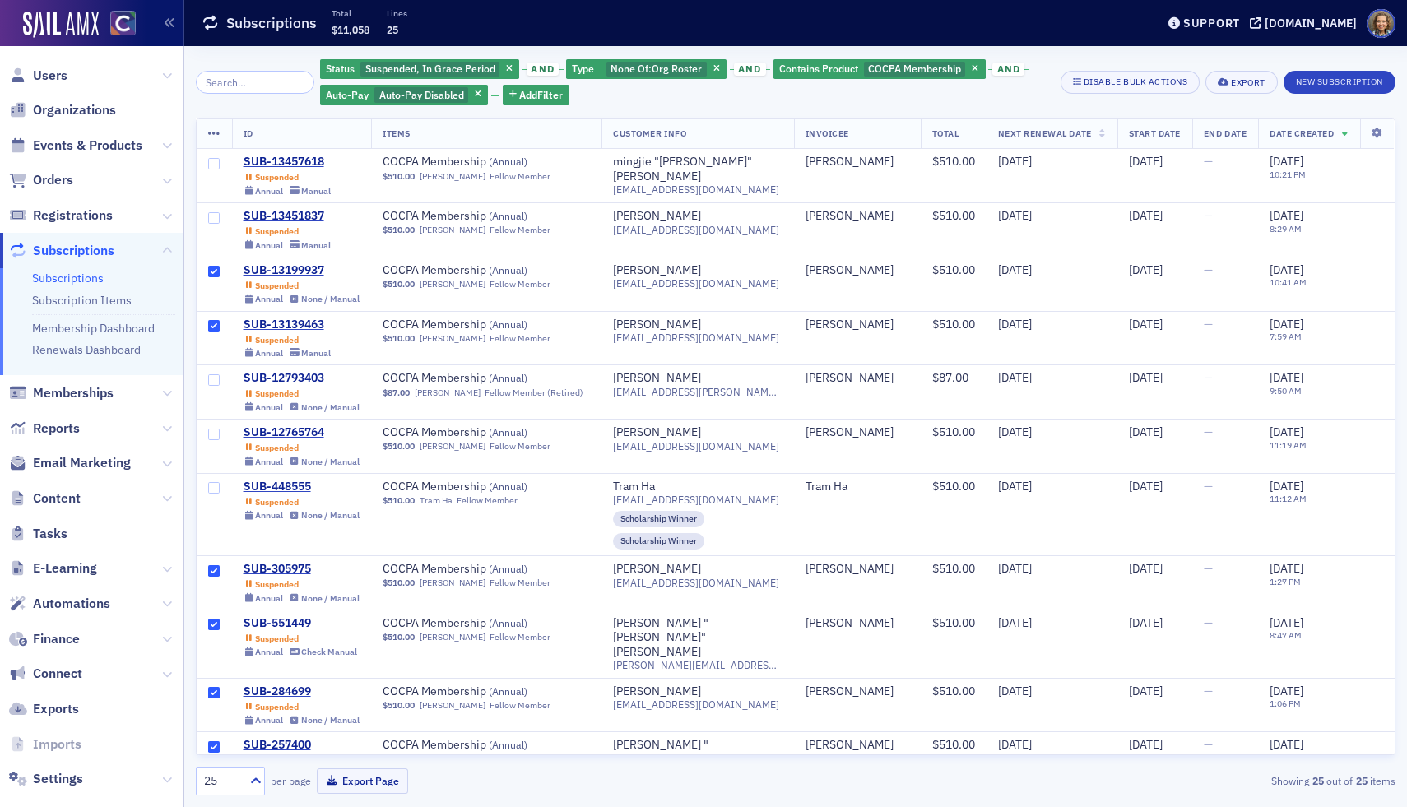
click at [212, 136] on icon at bounding box center [214, 134] width 12 height 13
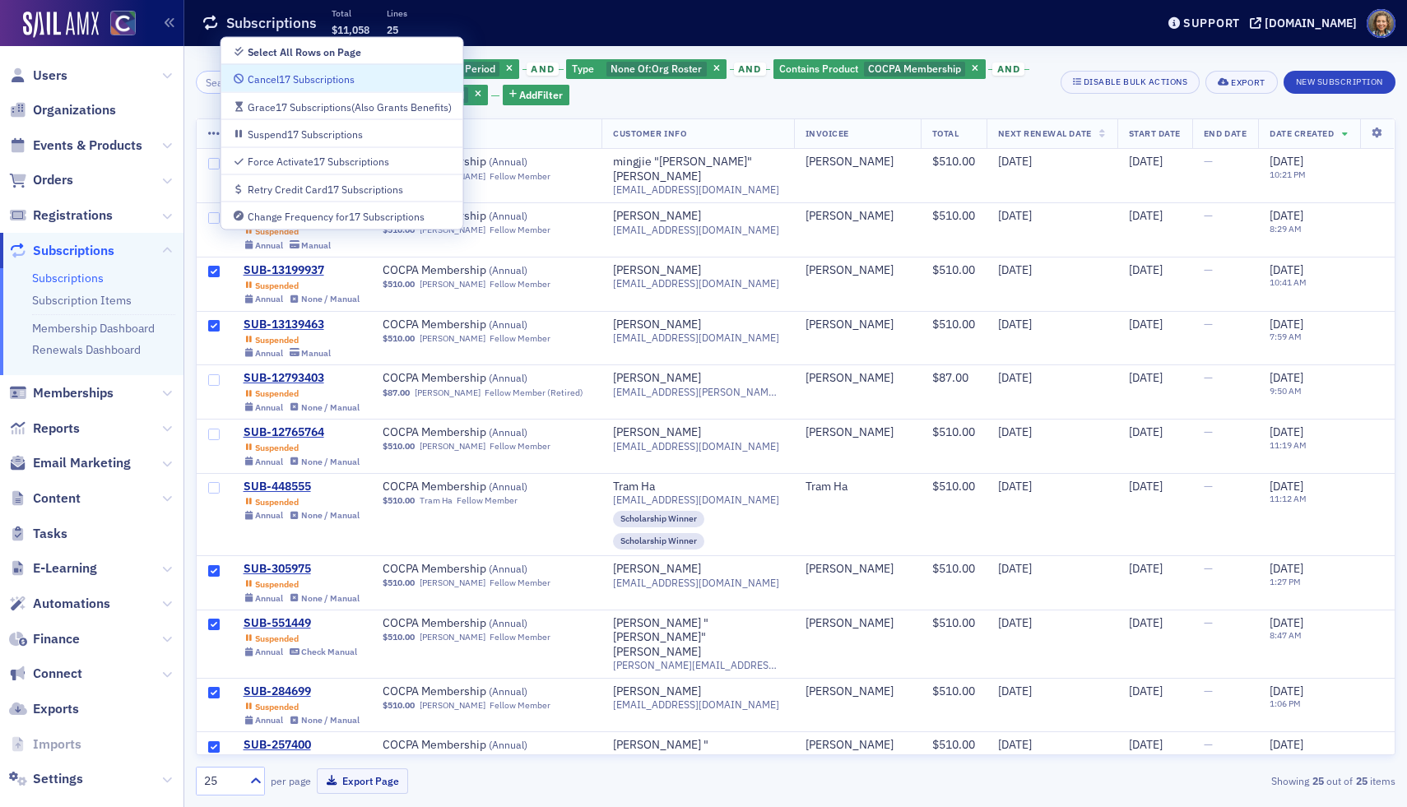
click at [276, 79] on div "Cancel 17 Subscriptions" at bounding box center [301, 79] width 107 height 9
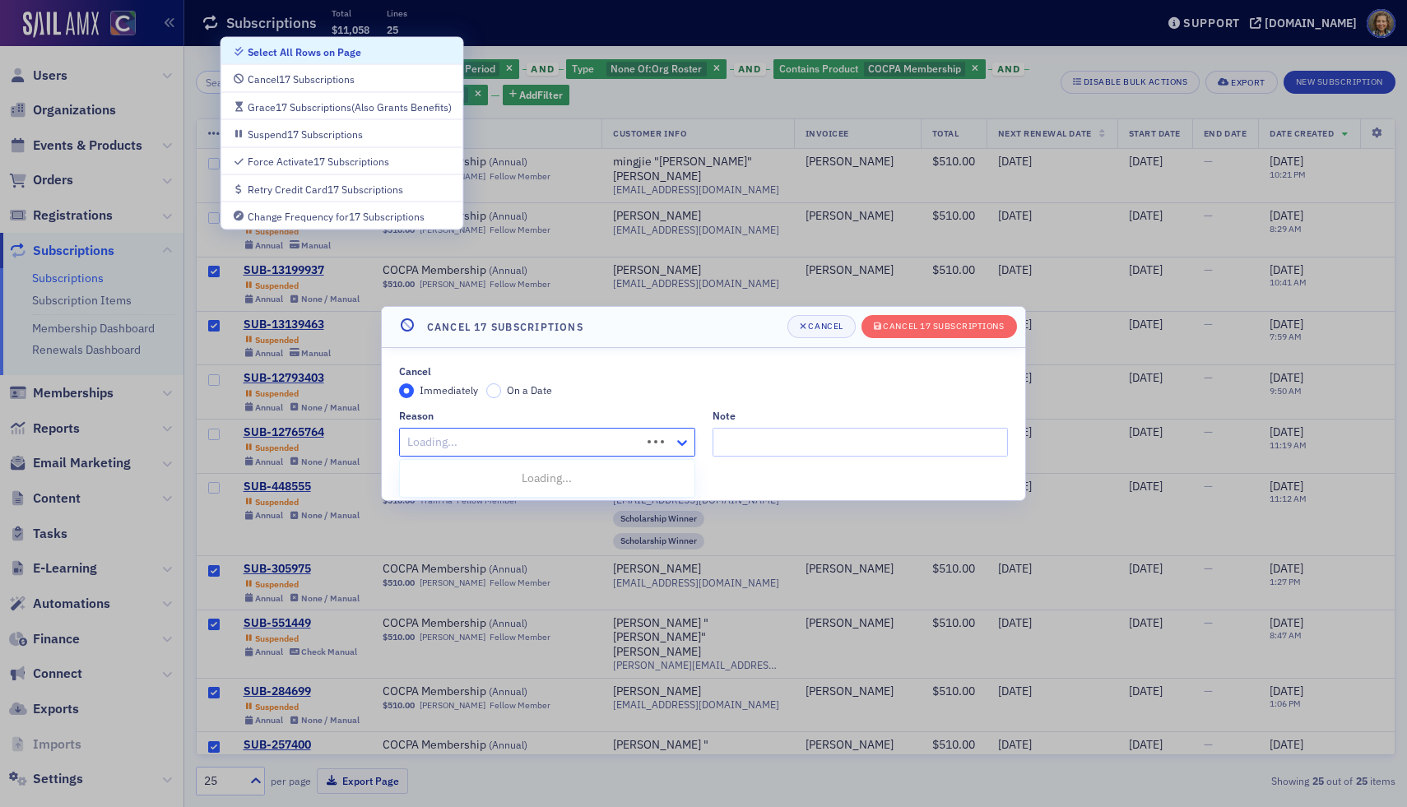
click at [677, 434] on div at bounding box center [684, 442] width 21 height 17
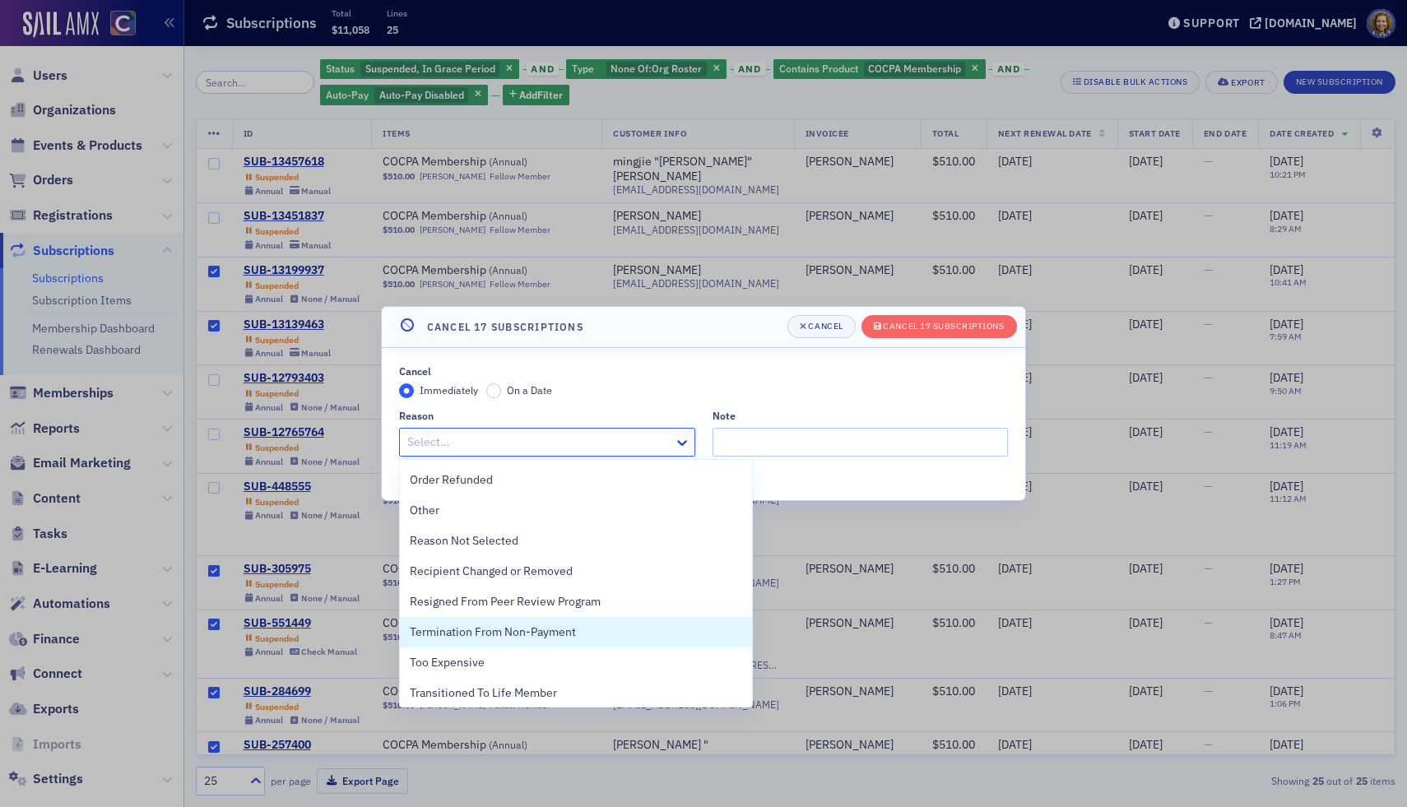
scroll to position [643, 0]
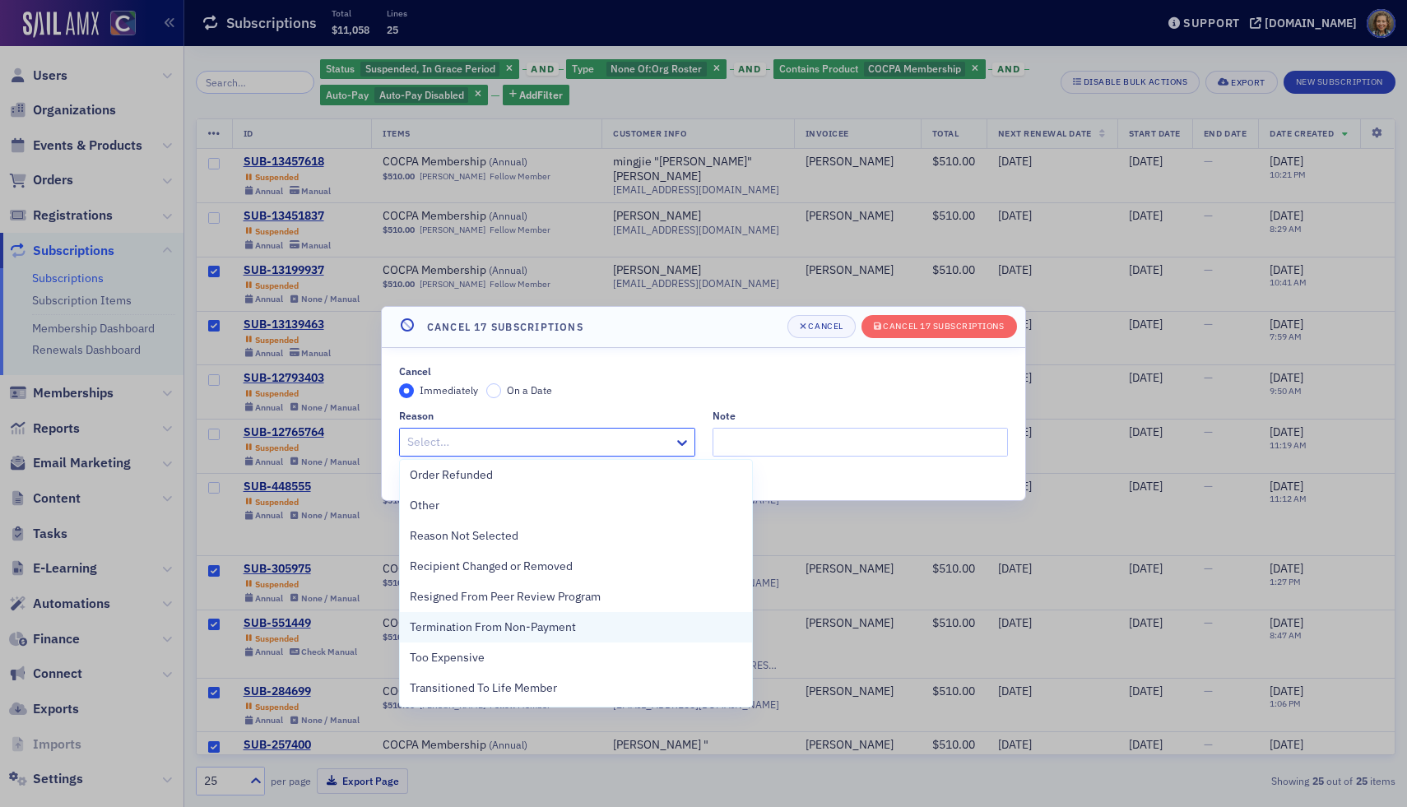
click at [601, 624] on div "Termination From Non-Payment" at bounding box center [576, 627] width 332 height 17
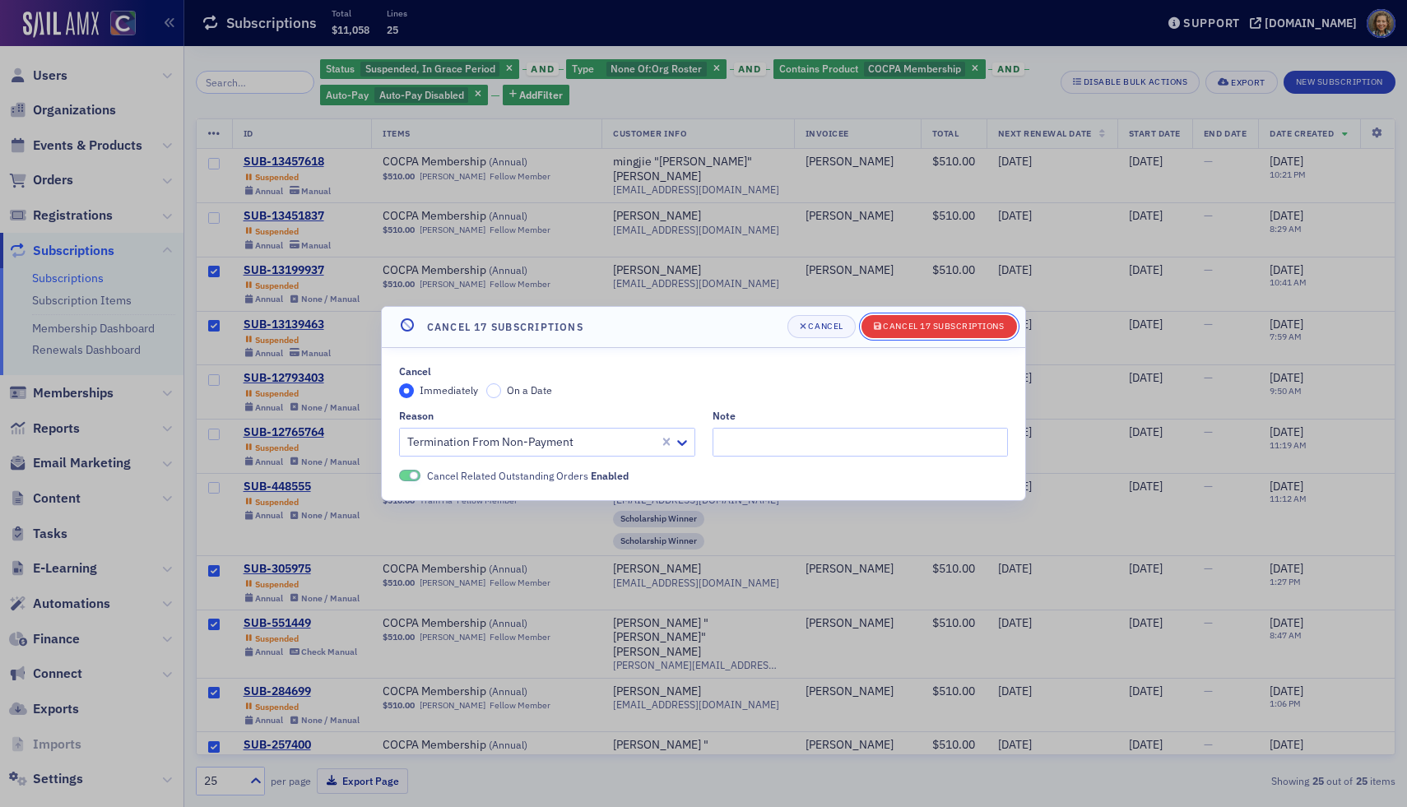
click at [900, 325] on div "Cancel 17 Subscriptions" at bounding box center [943, 326] width 121 height 9
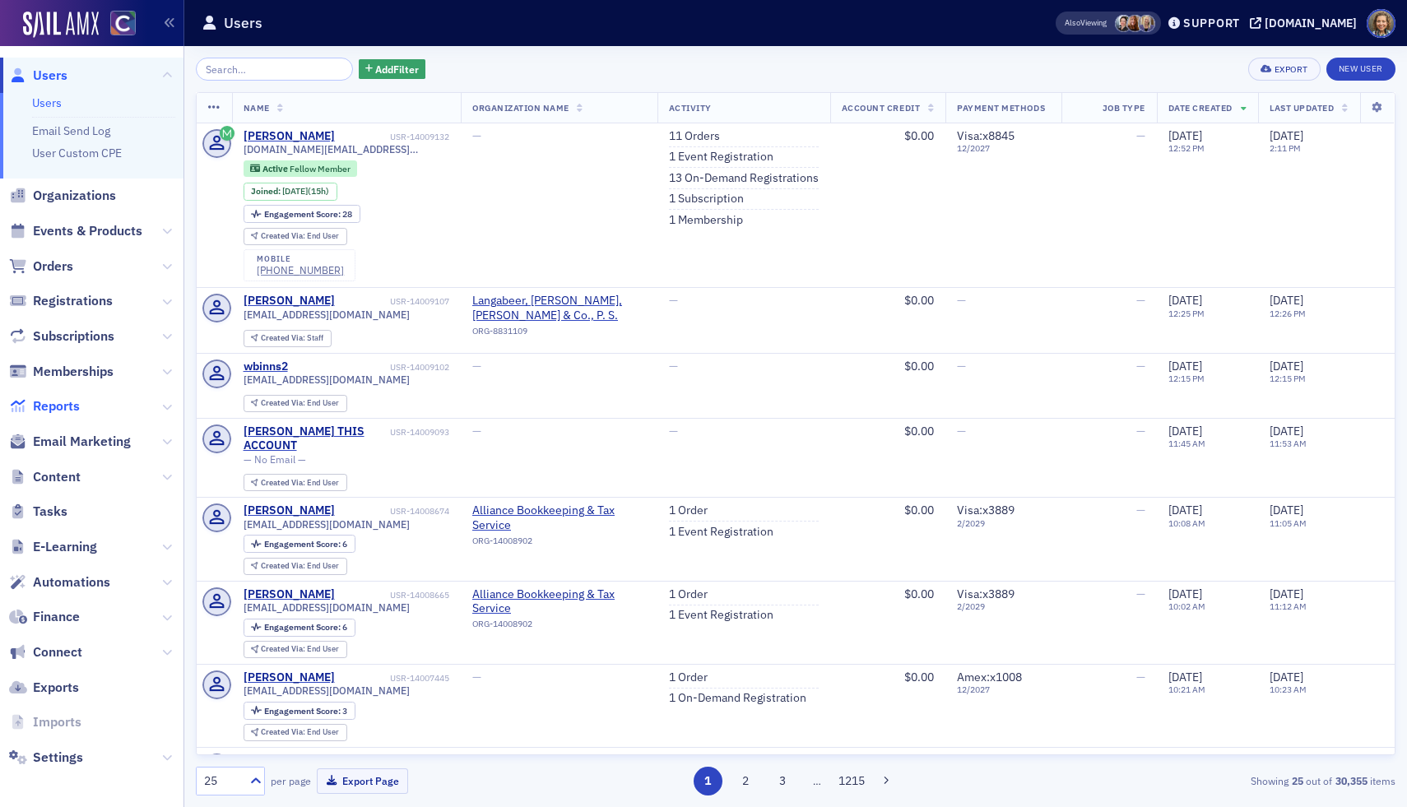
click at [61, 407] on span "Reports" at bounding box center [56, 406] width 47 height 18
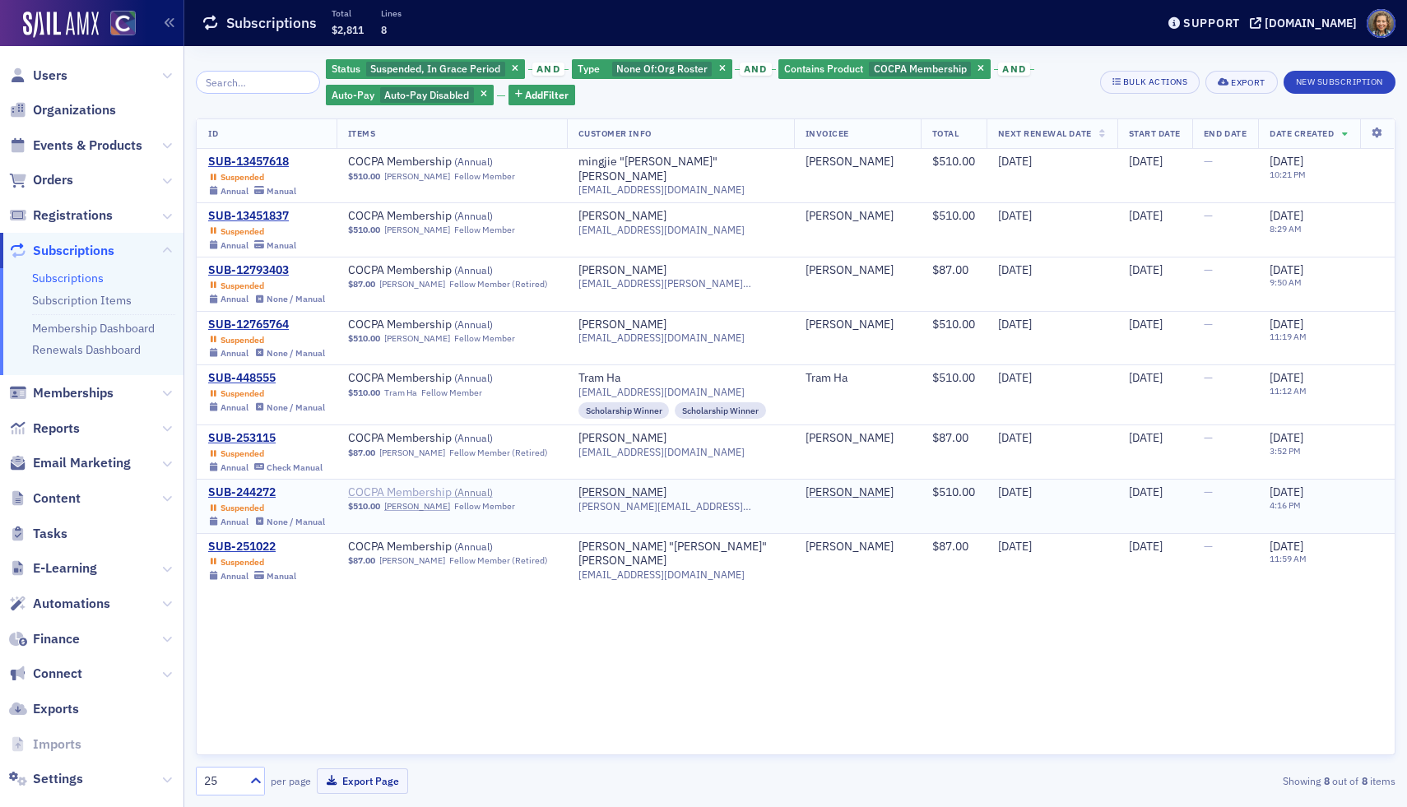
click at [443, 486] on span "COCPA Membership ( Annual )" at bounding box center [451, 492] width 207 height 15
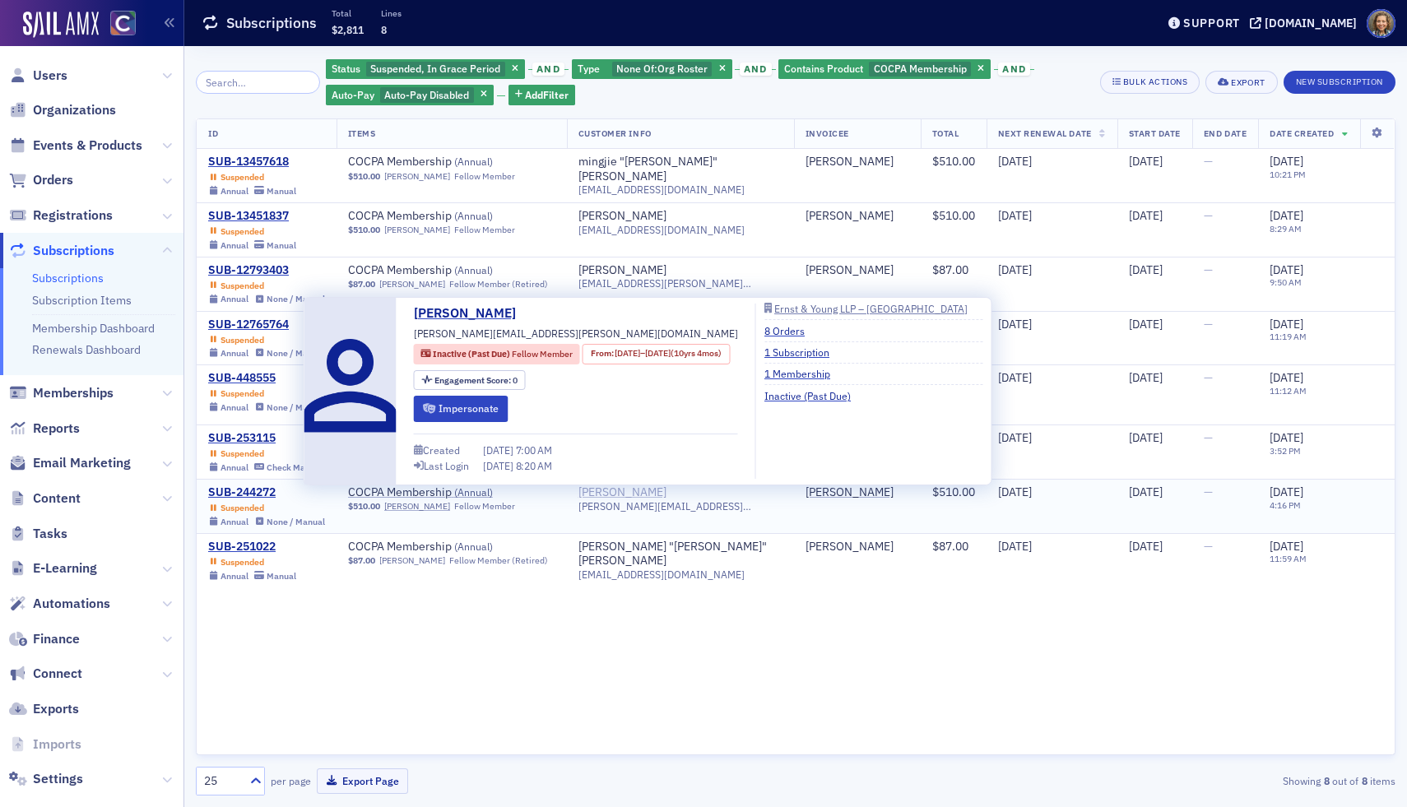
click at [619, 493] on div "[PERSON_NAME]" at bounding box center [622, 492] width 88 height 15
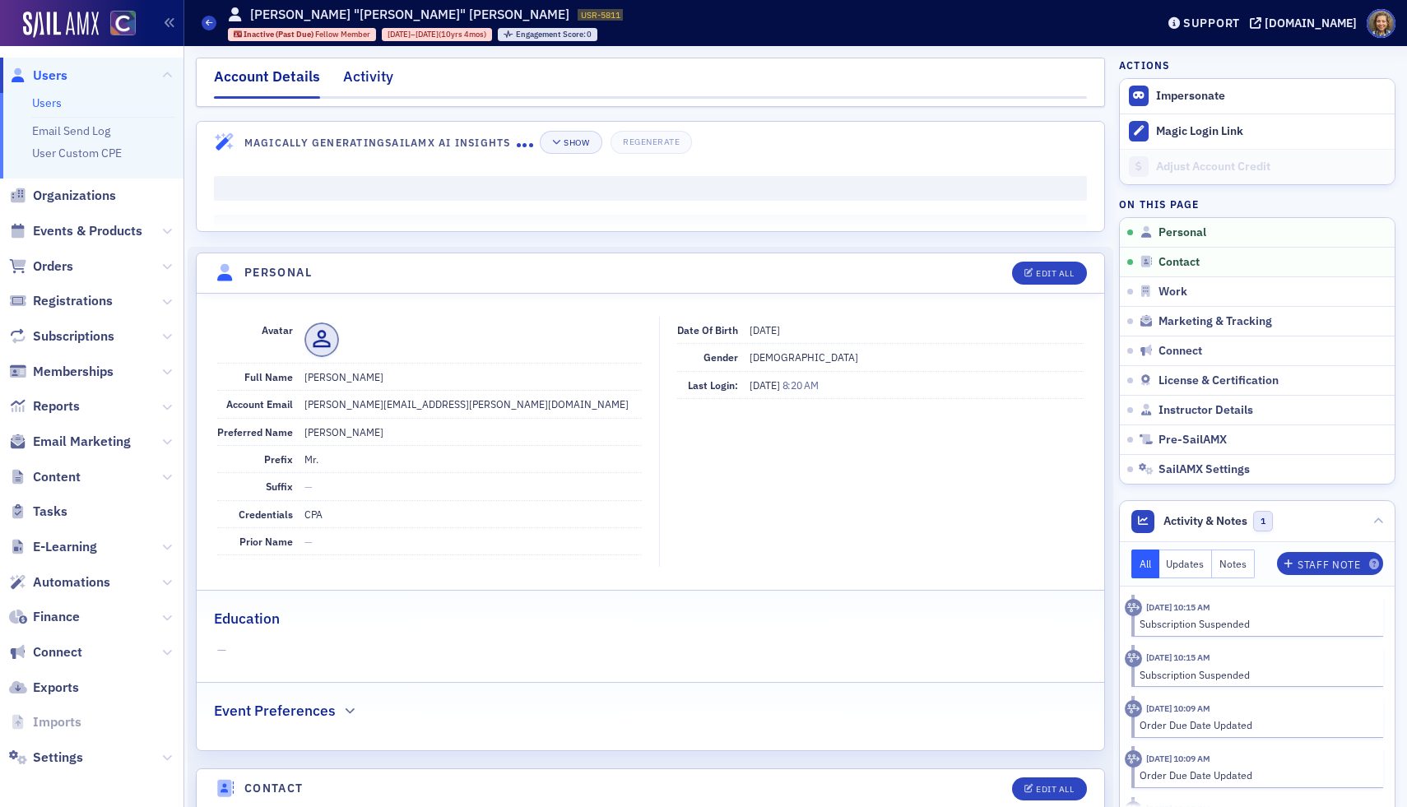
click at [351, 89] on div "Activity" at bounding box center [368, 81] width 50 height 30
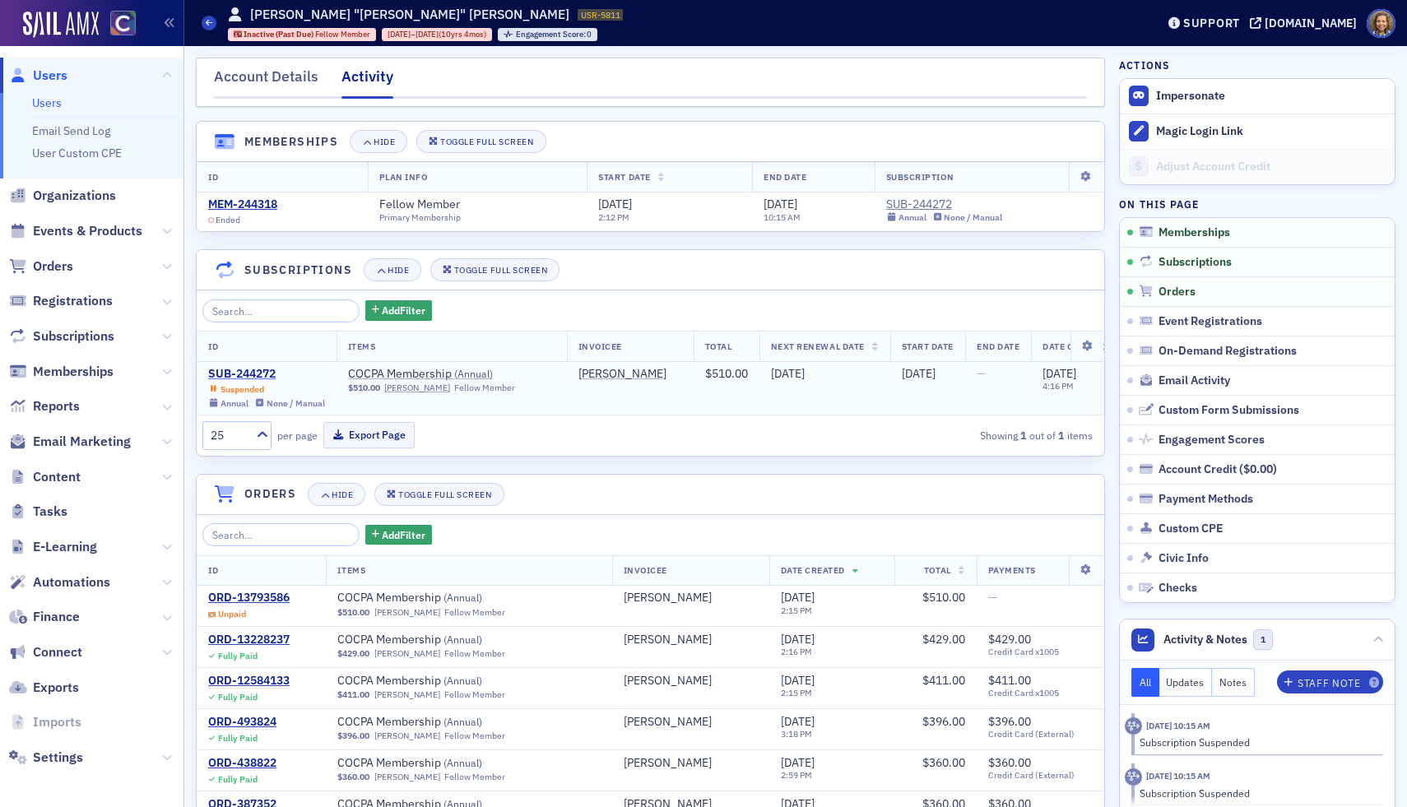
click at [249, 376] on div "SUB-244272" at bounding box center [266, 374] width 117 height 15
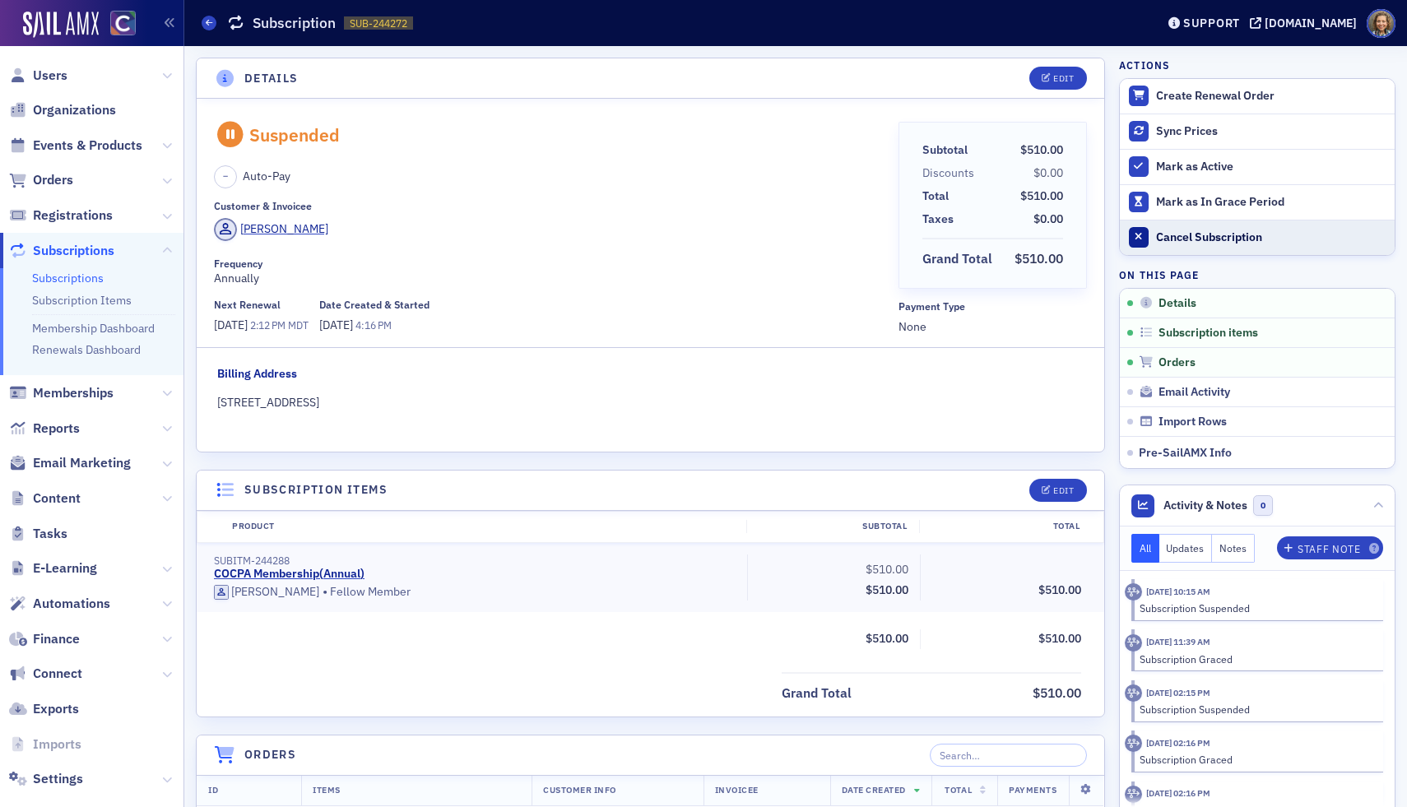
click at [1209, 237] on div "Cancel Subscription" at bounding box center [1271, 237] width 230 height 15
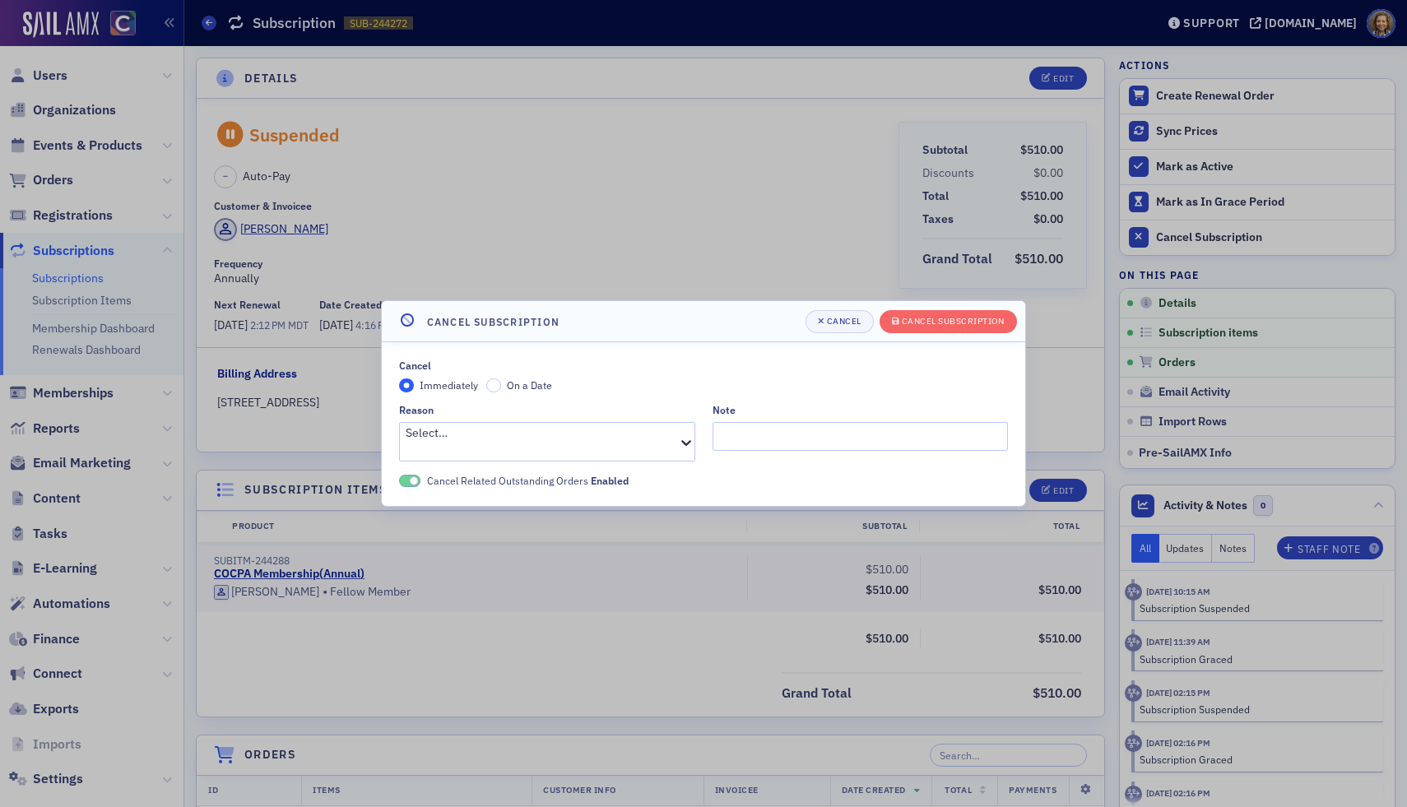
click at [680, 440] on icon at bounding box center [686, 442] width 16 height 16
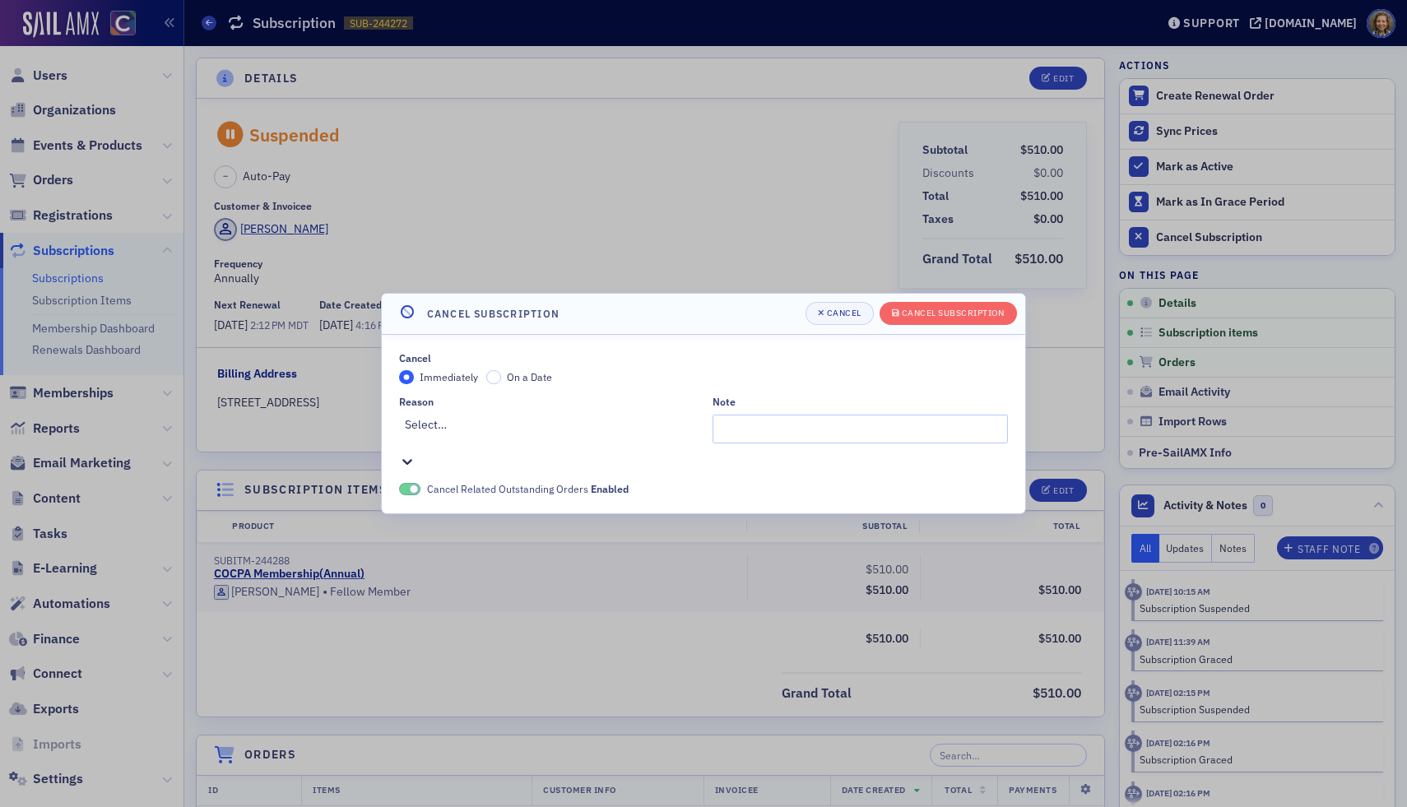
scroll to position [643, 0]
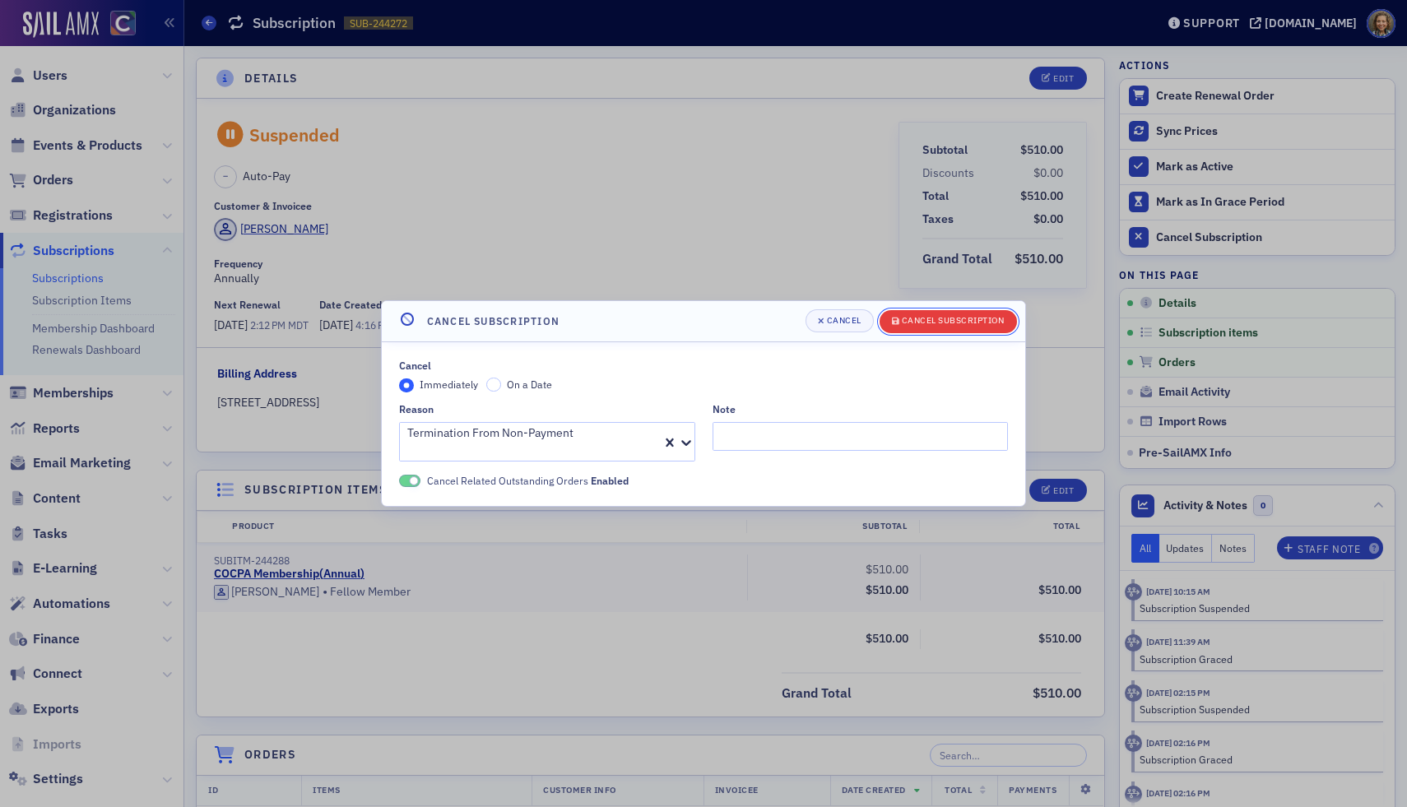
click at [967, 326] on div "Cancel Subscription" at bounding box center [953, 321] width 103 height 9
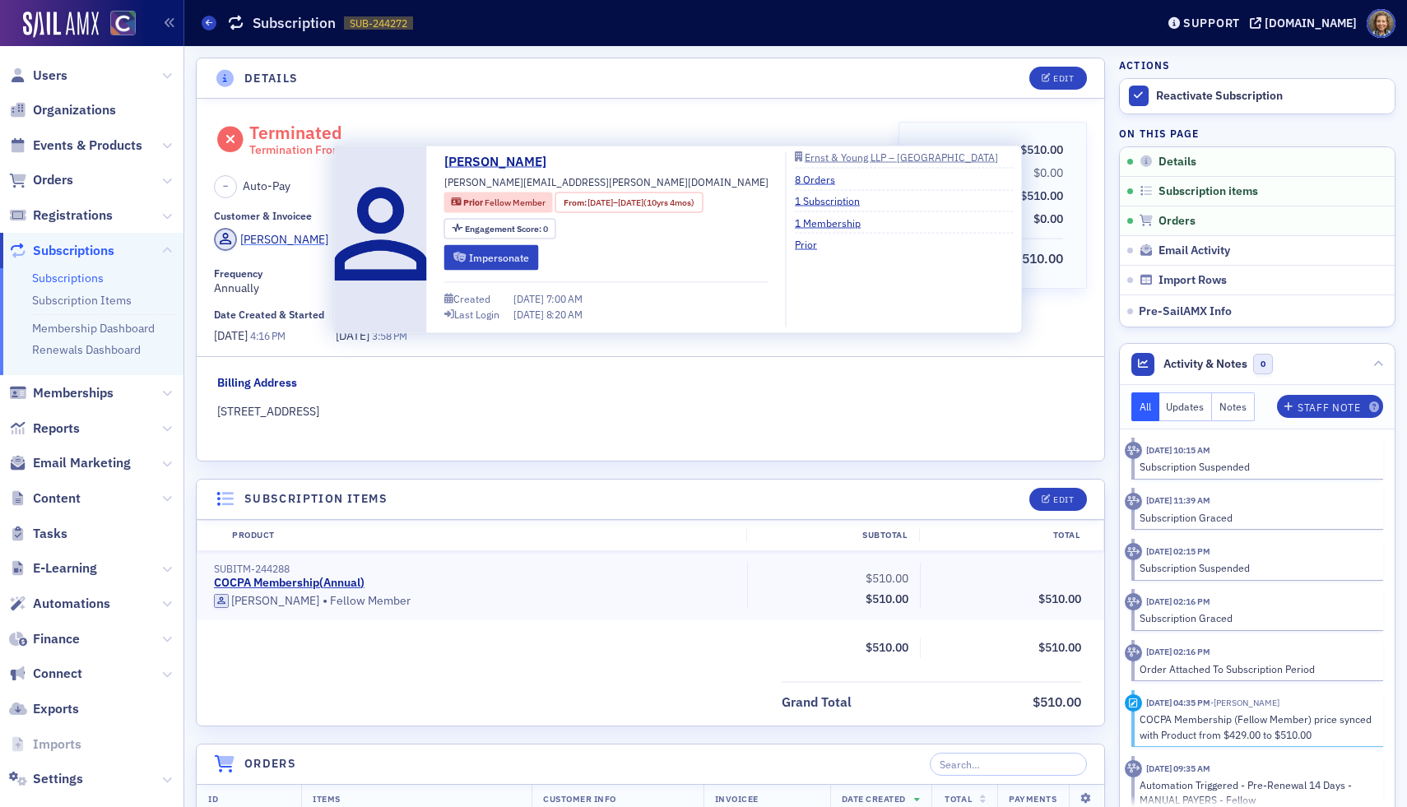
click at [285, 239] on div "[PERSON_NAME]" at bounding box center [284, 239] width 88 height 17
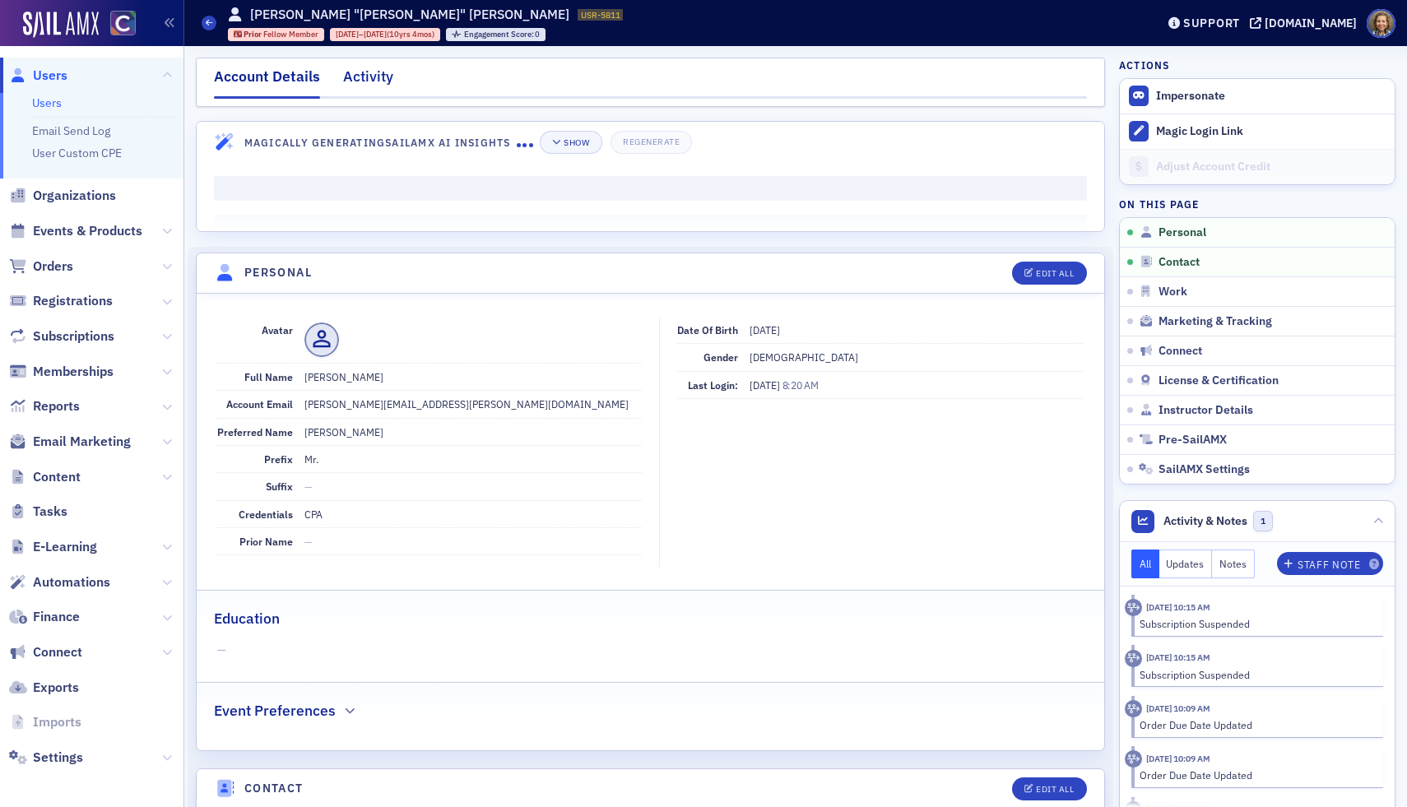
click at [355, 87] on div "Activity" at bounding box center [368, 81] width 50 height 30
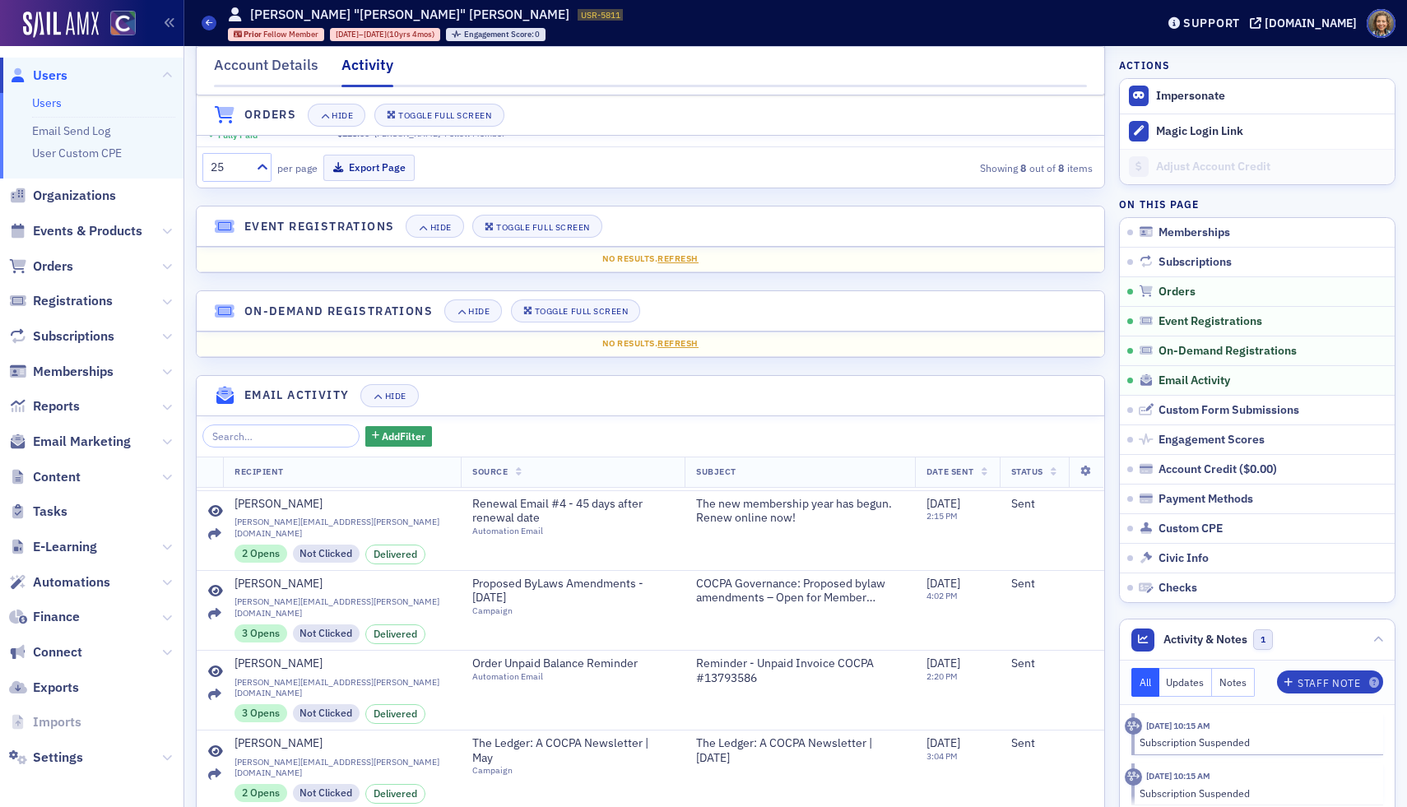
scroll to position [318, 0]
